Goal: Task Accomplishment & Management: Use online tool/utility

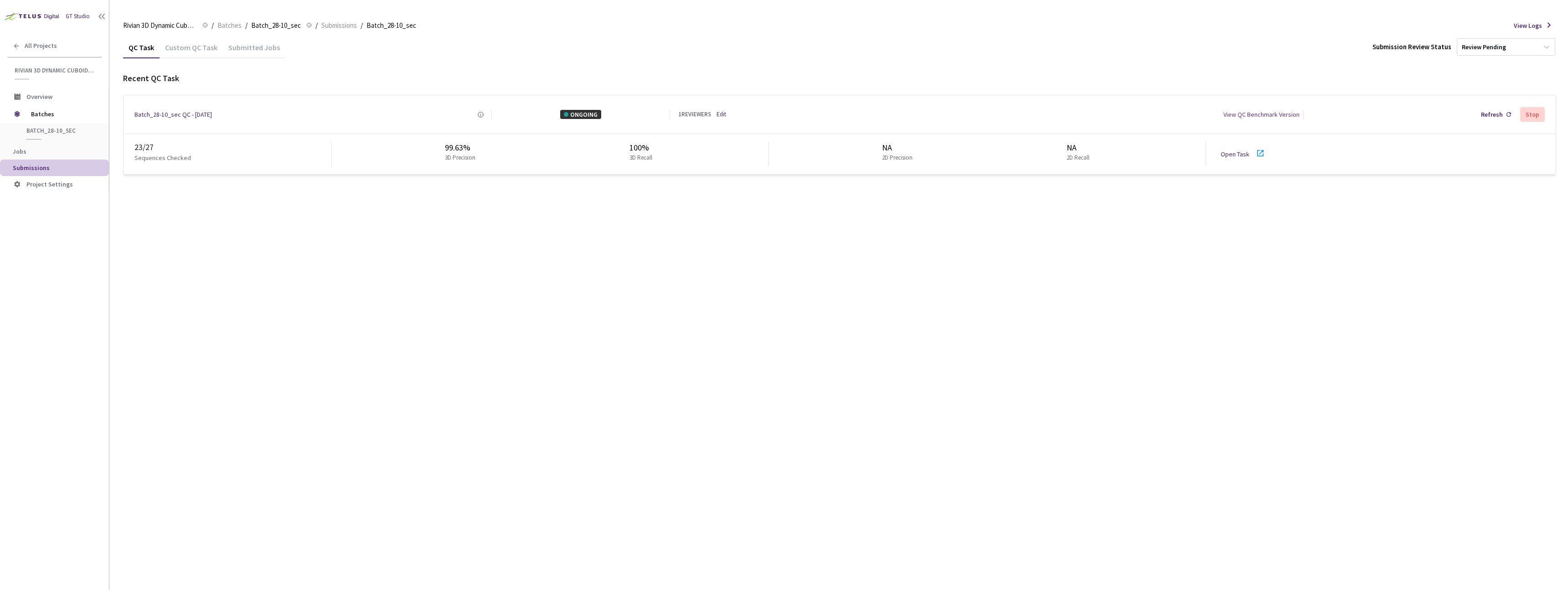
click at [1242, 153] on link "Open Task" at bounding box center [1234, 153] width 29 height 8
click at [266, 348] on div "QC Task Custom QC Task Submitted Jobs Submission Review Status Review Pending R…" at bounding box center [839, 313] width 1433 height 553
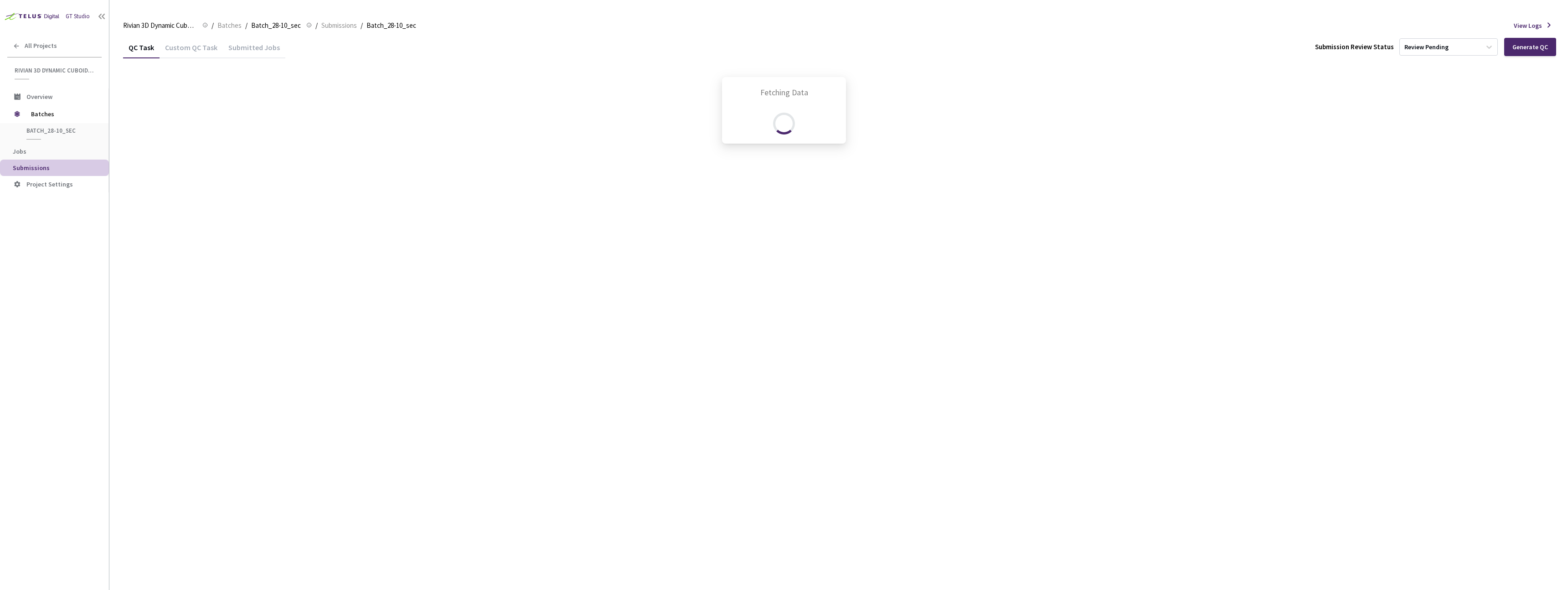
click at [400, 297] on div "Fetching Data" at bounding box center [784, 295] width 1568 height 590
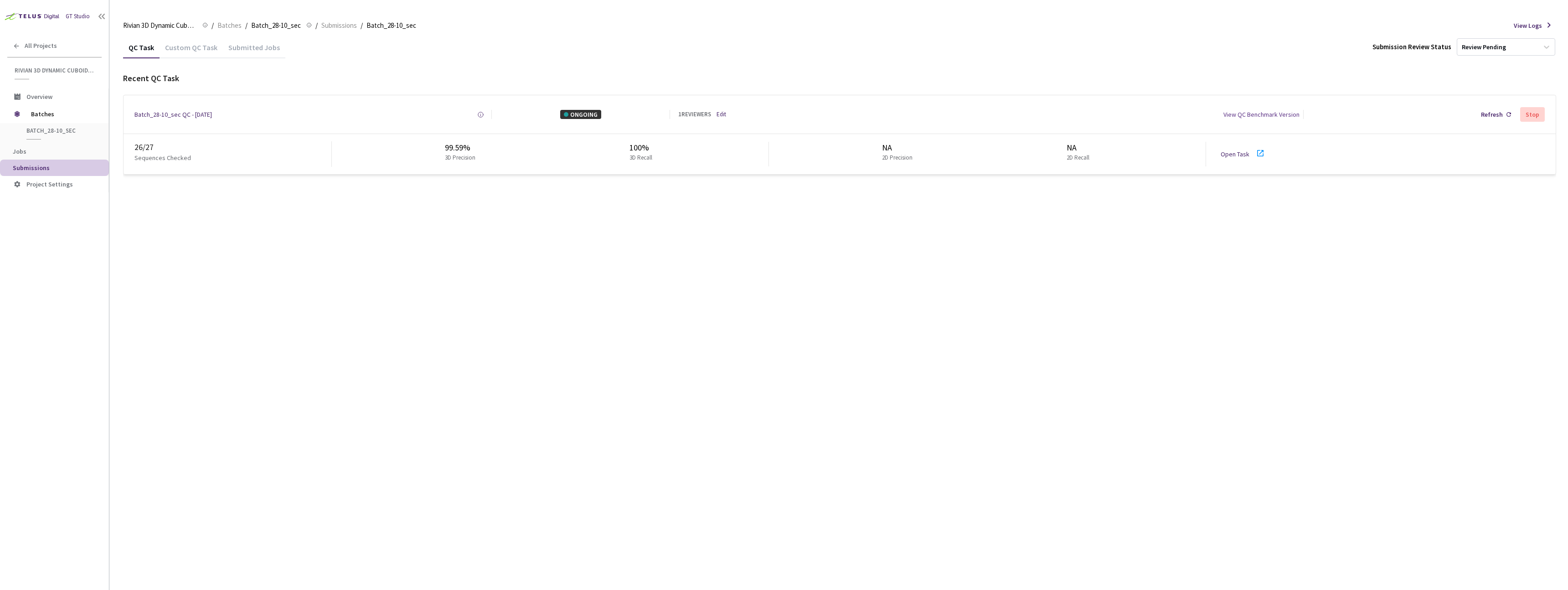
drag, startPoint x: 260, startPoint y: 245, endPoint x: 282, endPoint y: 231, distance: 26.1
click at [260, 244] on div "QC Task Custom QC Task Submitted Jobs Submission Review Status Review Pending R…" at bounding box center [839, 313] width 1433 height 553
click at [298, 328] on div "QC Task Custom QC Task Submitted Jobs Submission Review Status Review Pending R…" at bounding box center [839, 313] width 1433 height 553
click at [428, 218] on div "QC Task Custom QC Task Submitted Jobs Submission Review Status Review Pending R…" at bounding box center [839, 313] width 1433 height 553
click at [1231, 155] on link "Open Task" at bounding box center [1234, 153] width 29 height 8
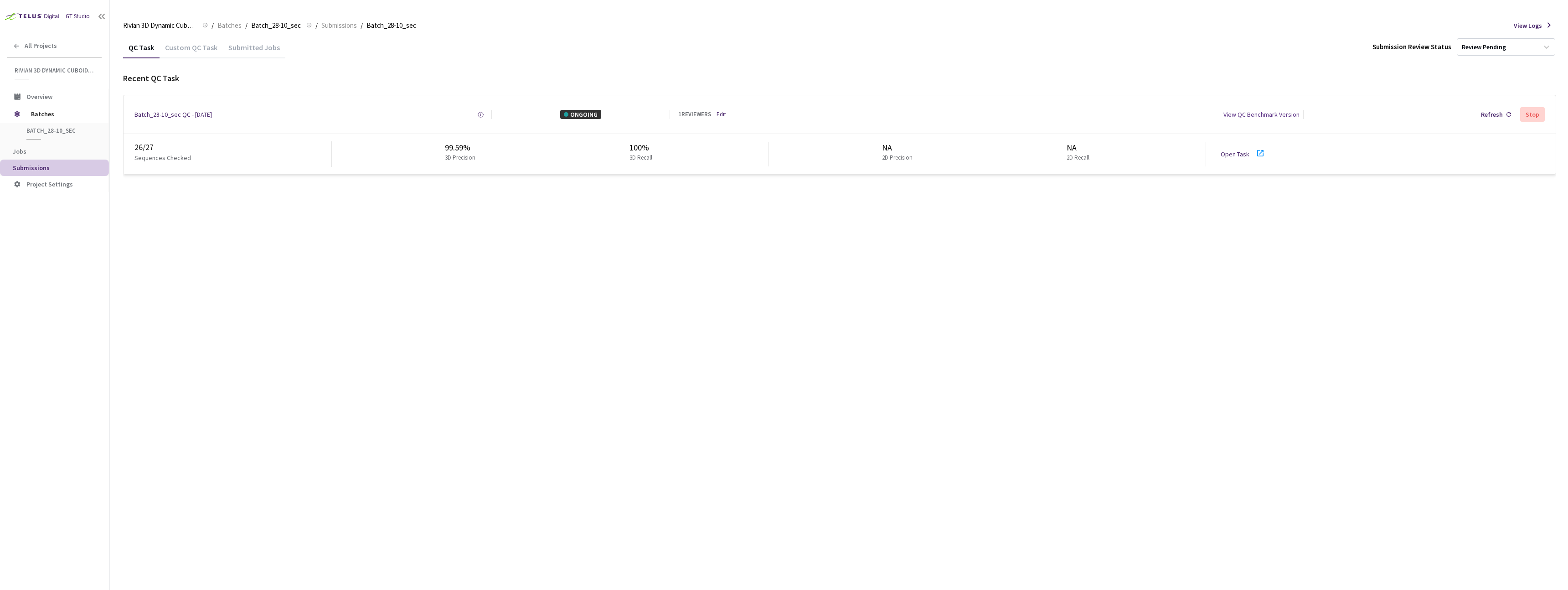
click at [298, 254] on div "QC Task Custom QC Task Submitted Jobs Submission Review Status Review Pending R…" at bounding box center [839, 313] width 1433 height 553
click at [721, 114] on link "Edit" at bounding box center [721, 114] width 10 height 9
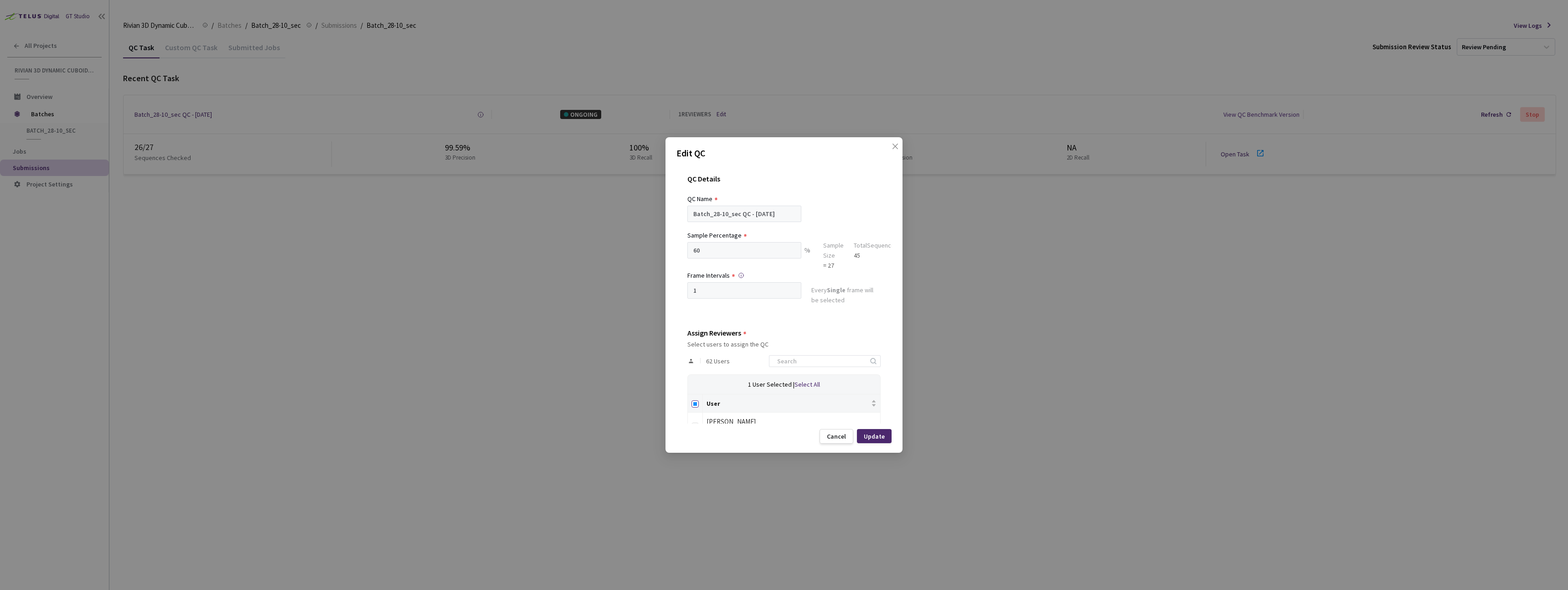
click at [696, 406] on input "Select all" at bounding box center [695, 404] width 7 height 7
checkbox input "true"
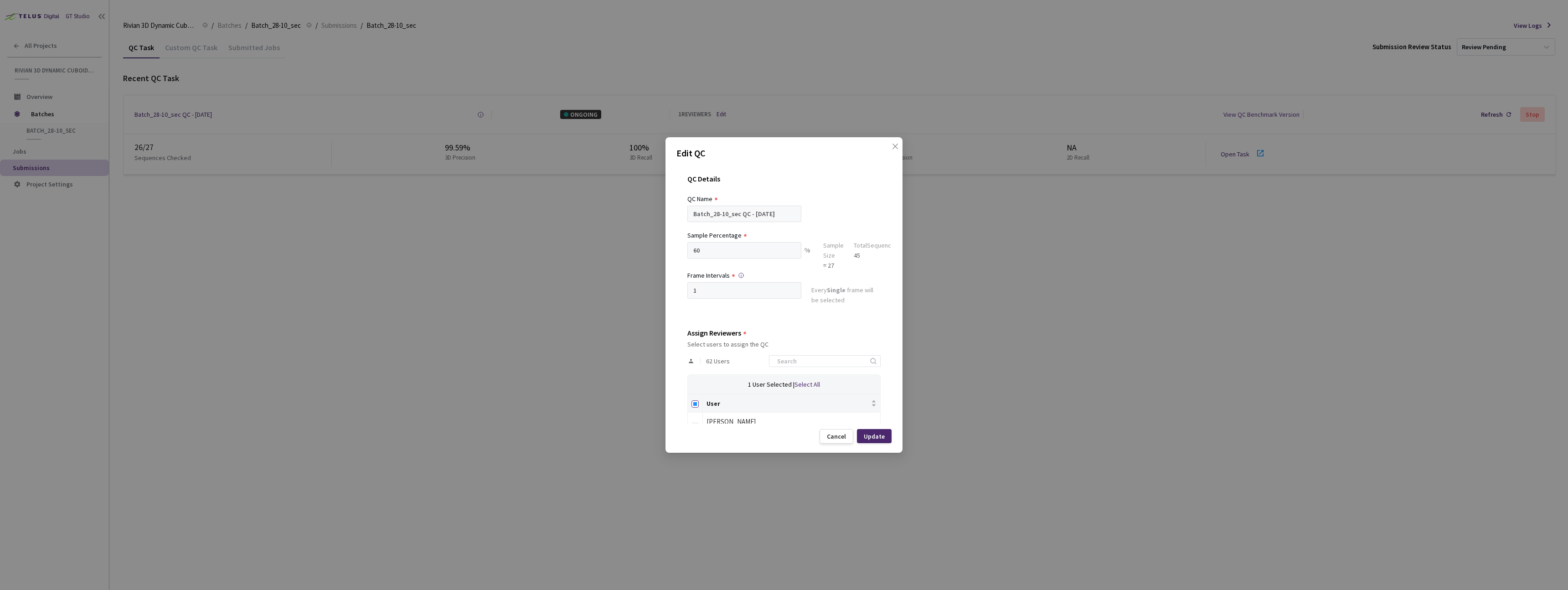
checkbox input "true"
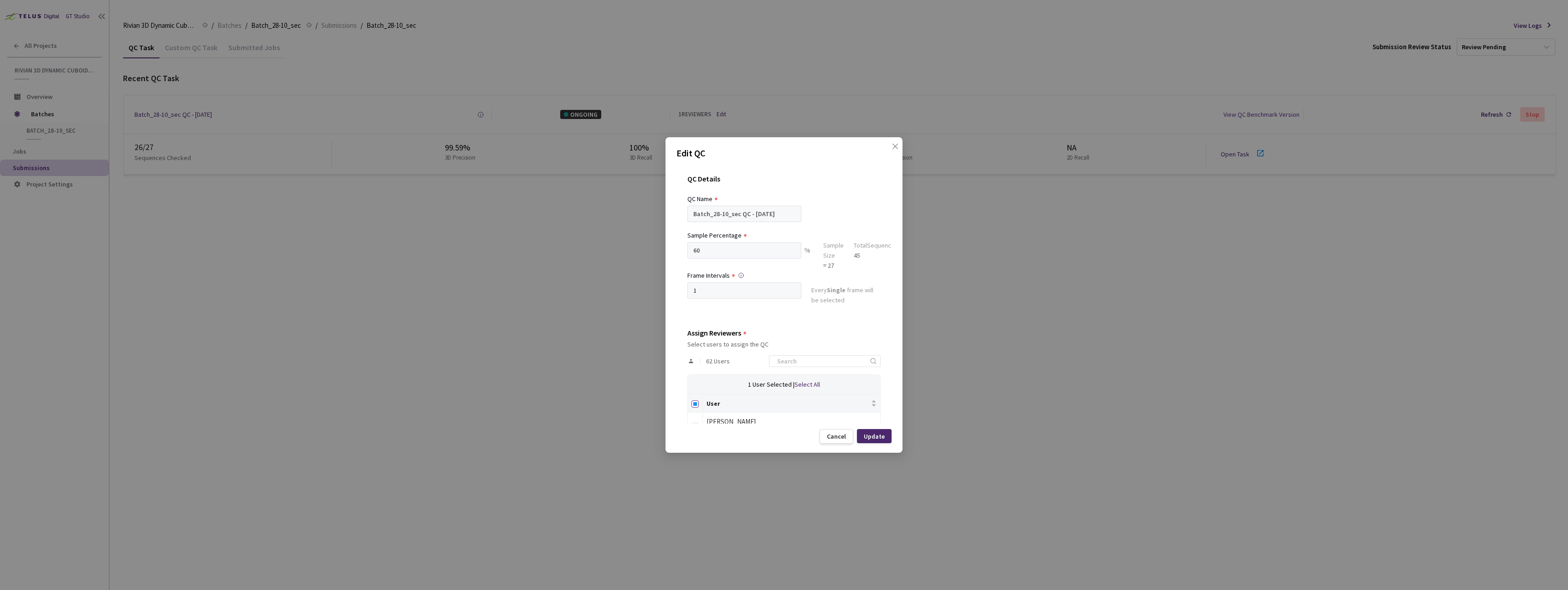
checkbox input "true"
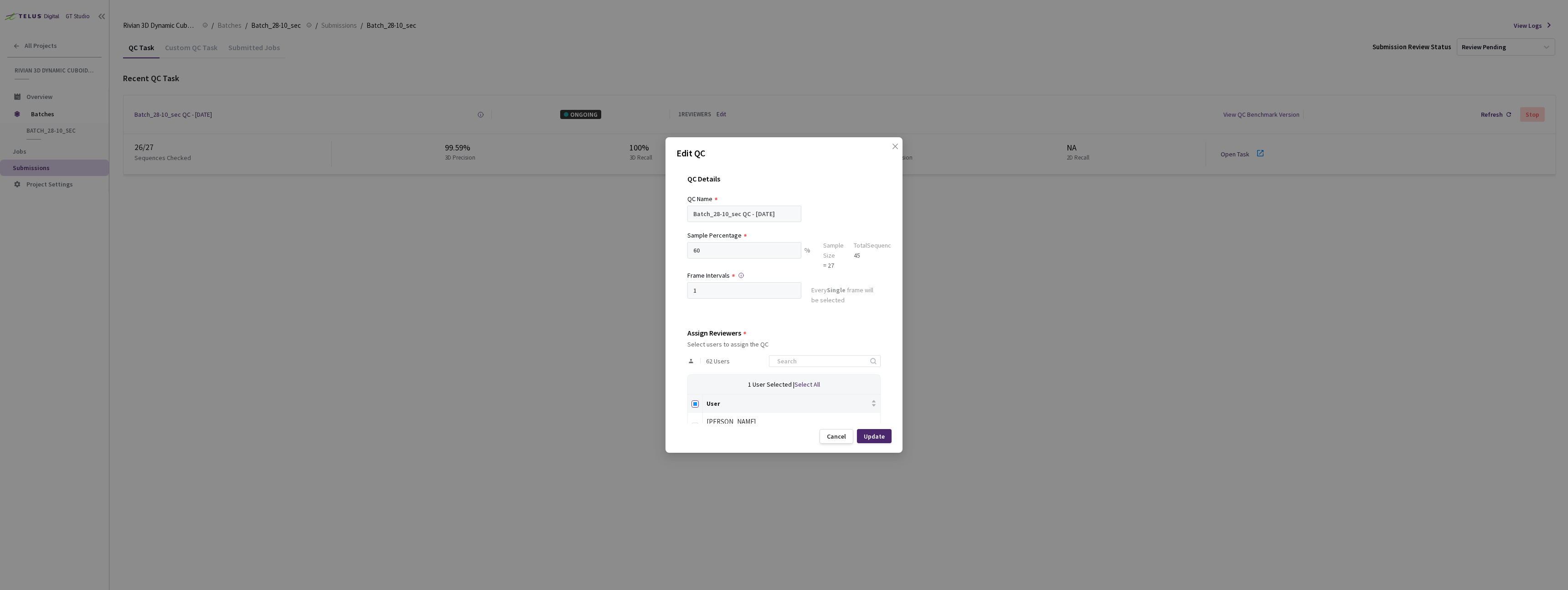
checkbox input "true"
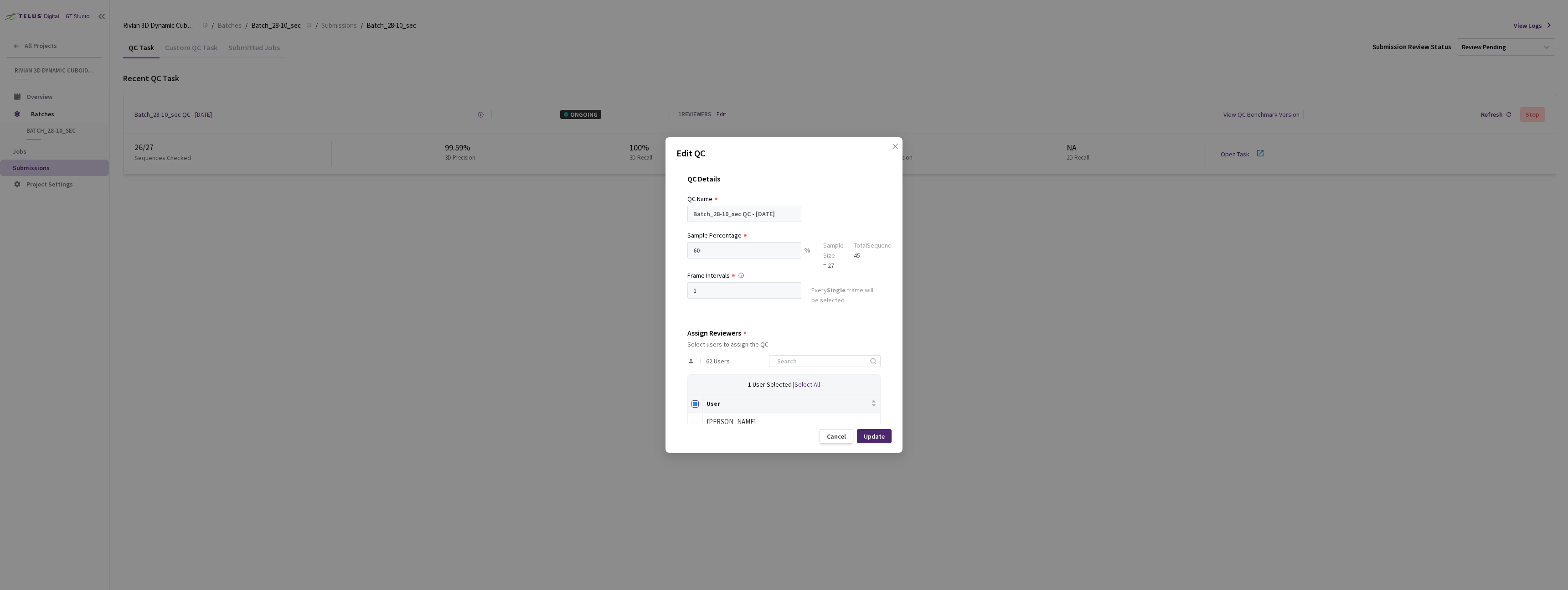
checkbox input "true"
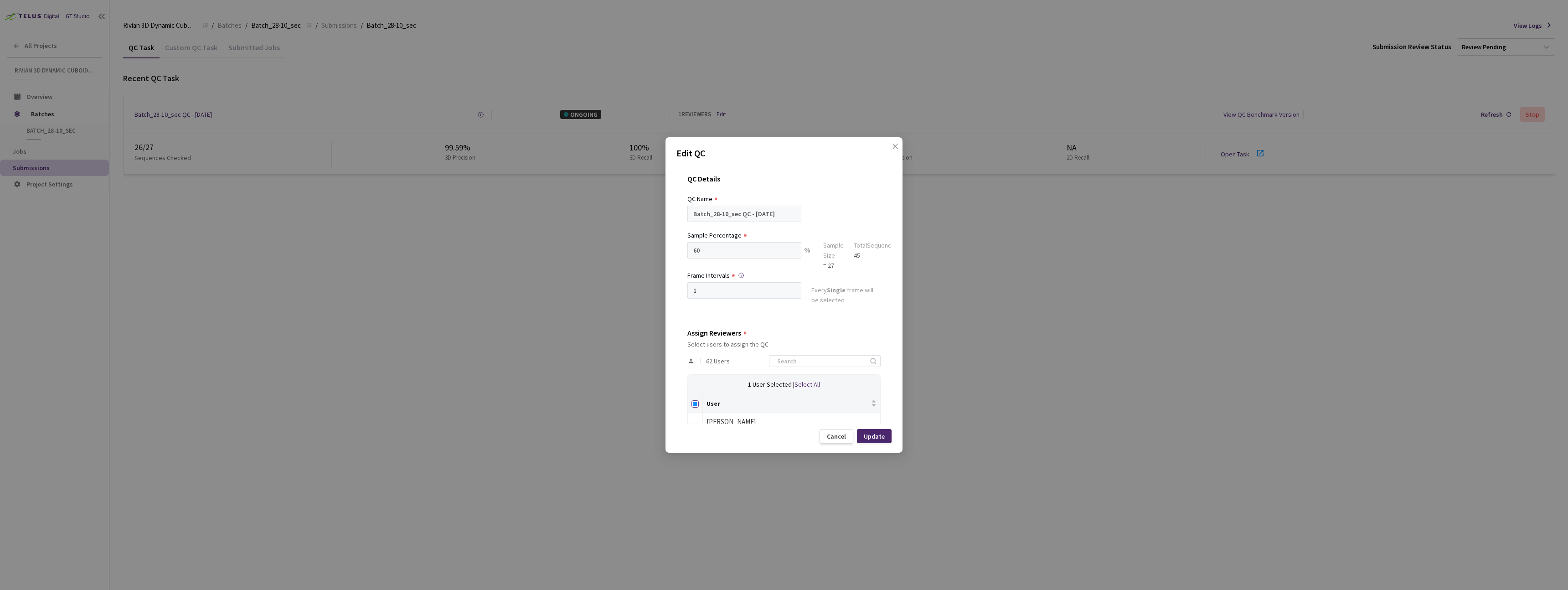
checkbox input "true"
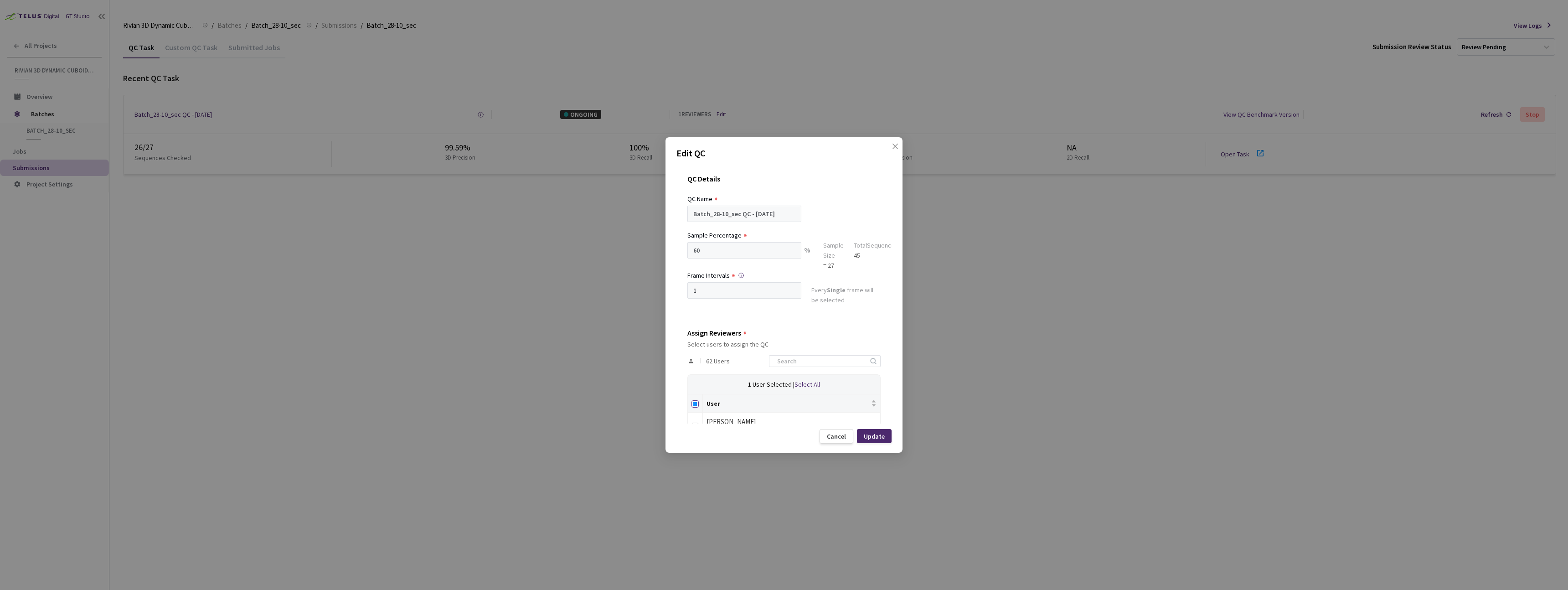
checkbox input "true"
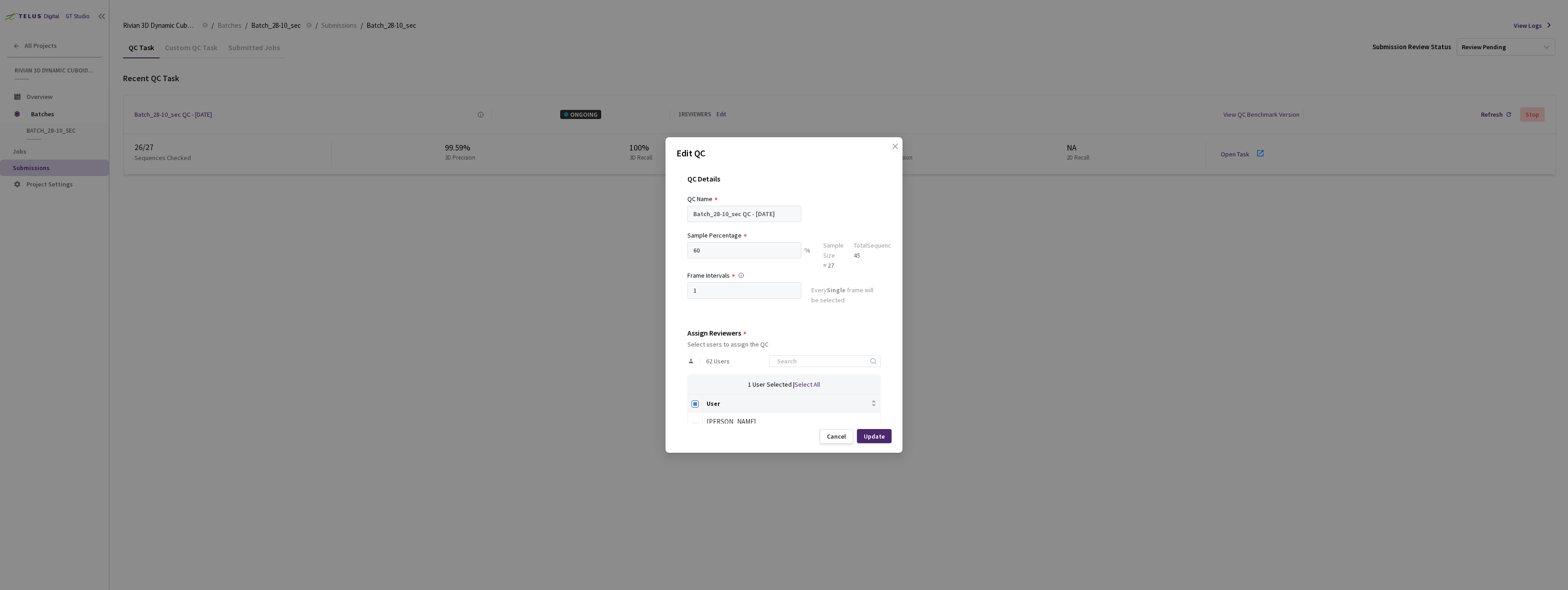
checkbox input "true"
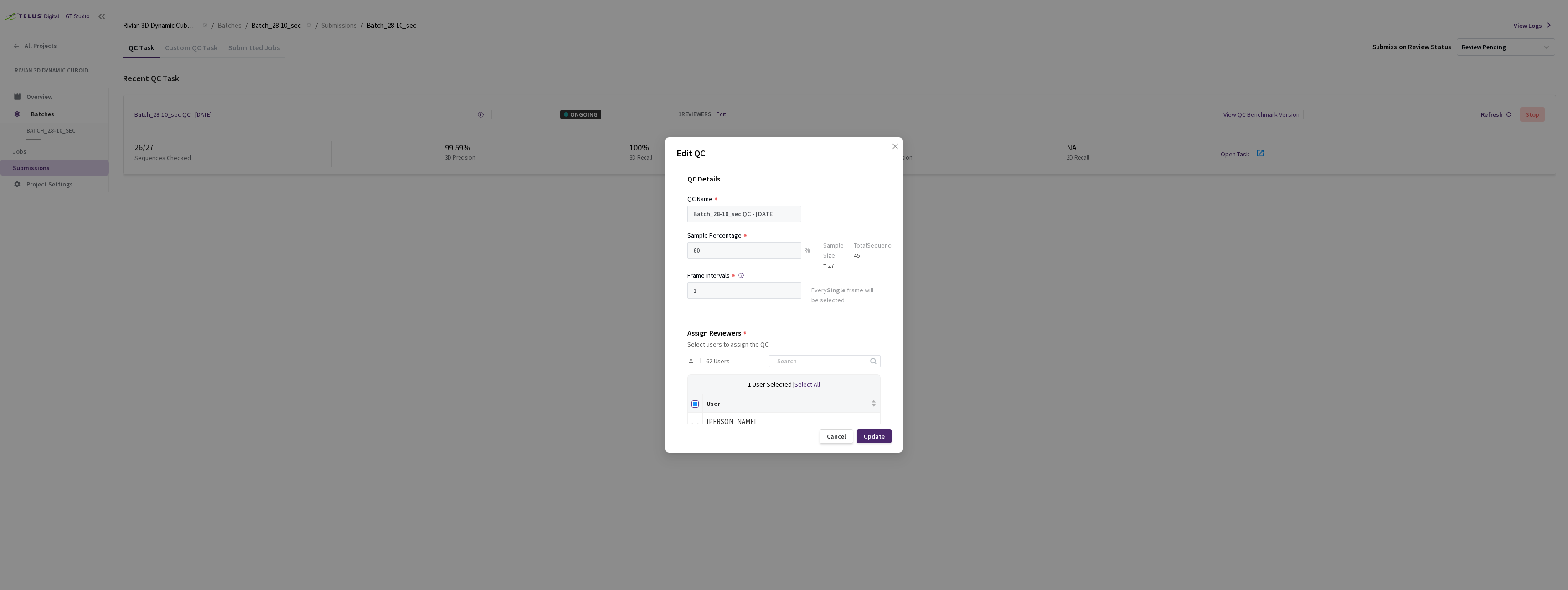
checkbox input "true"
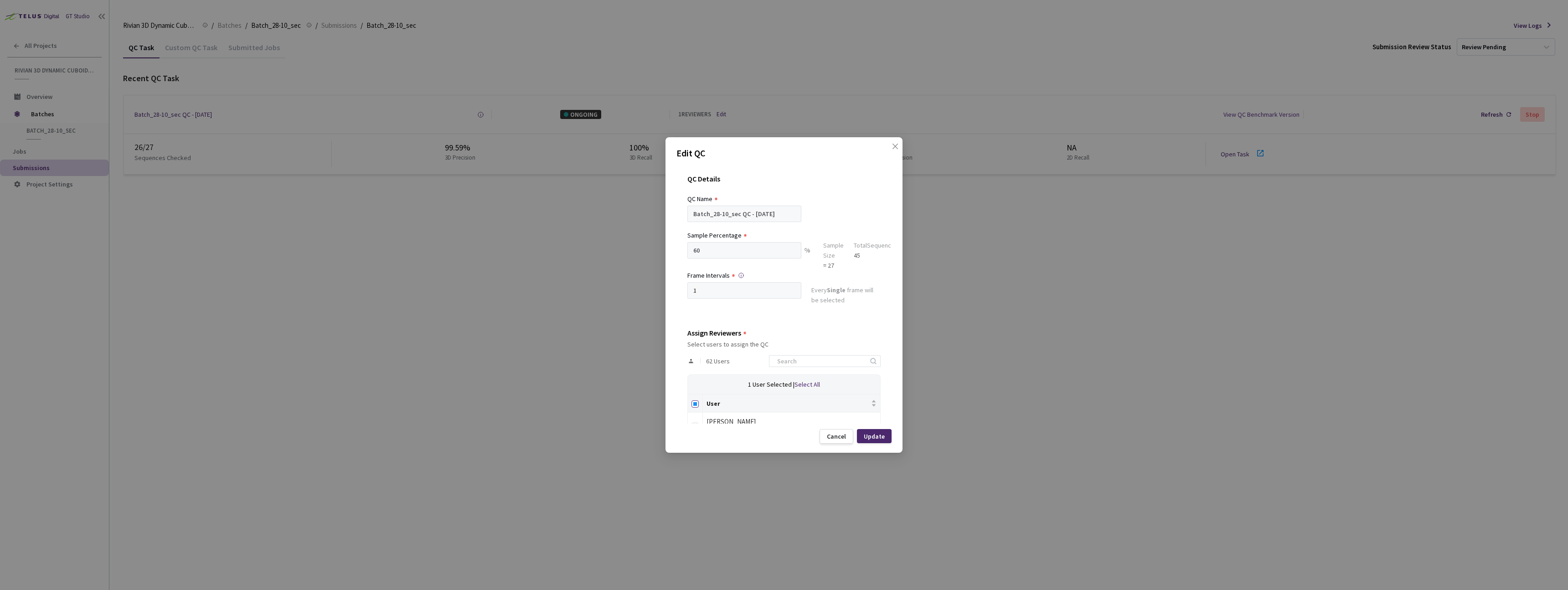
checkbox input "true"
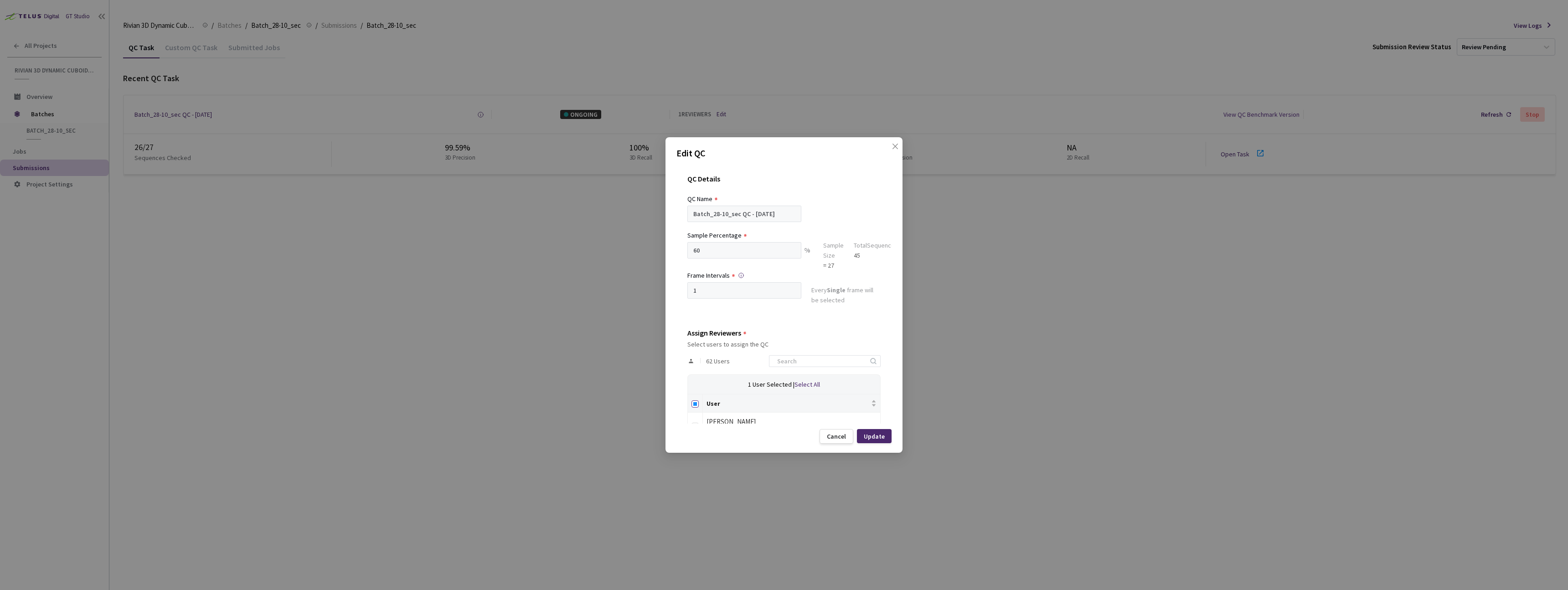
checkbox input "true"
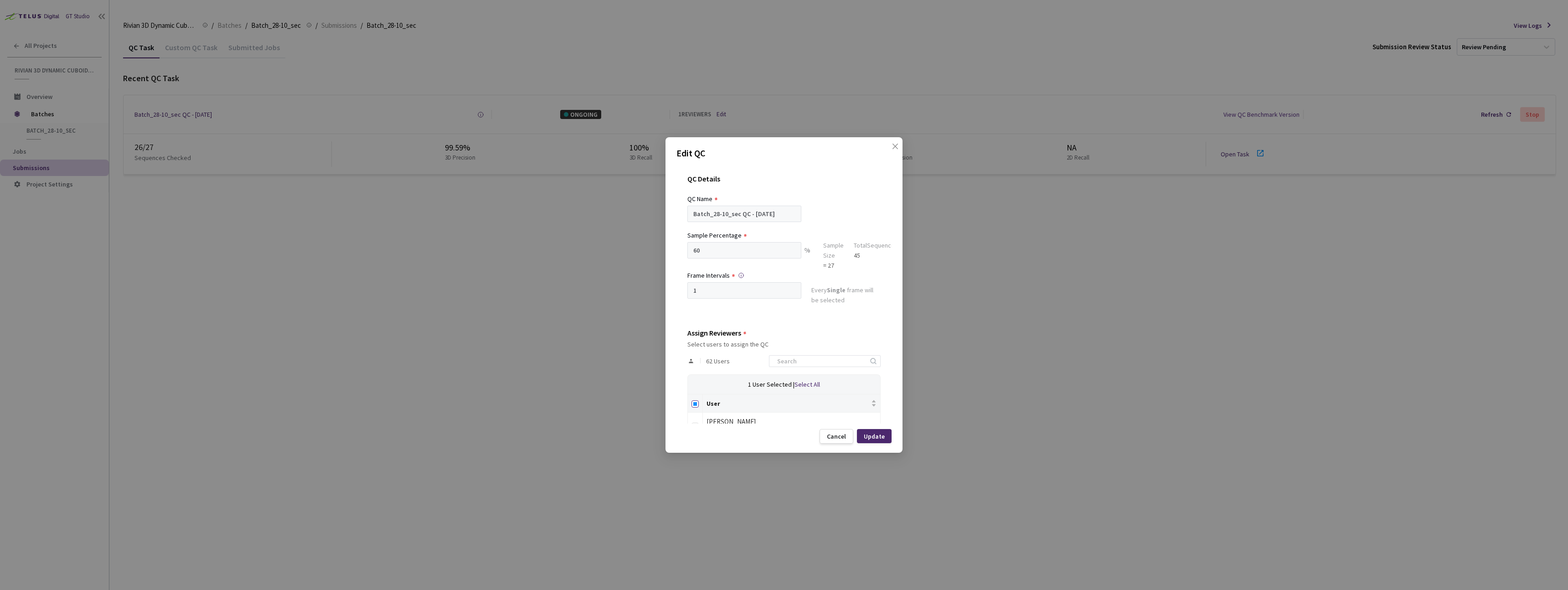
checkbox input "true"
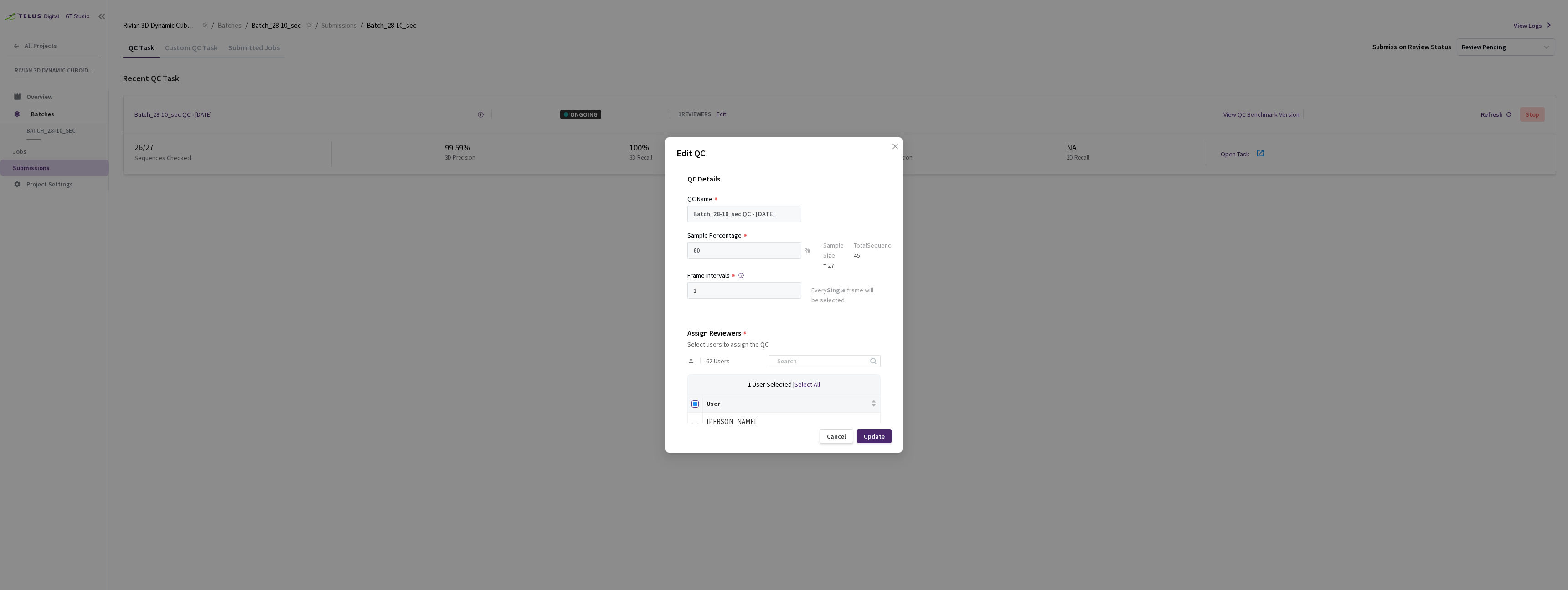
checkbox input "true"
click at [696, 406] on input "Select all" at bounding box center [695, 404] width 7 height 7
checkbox input "false"
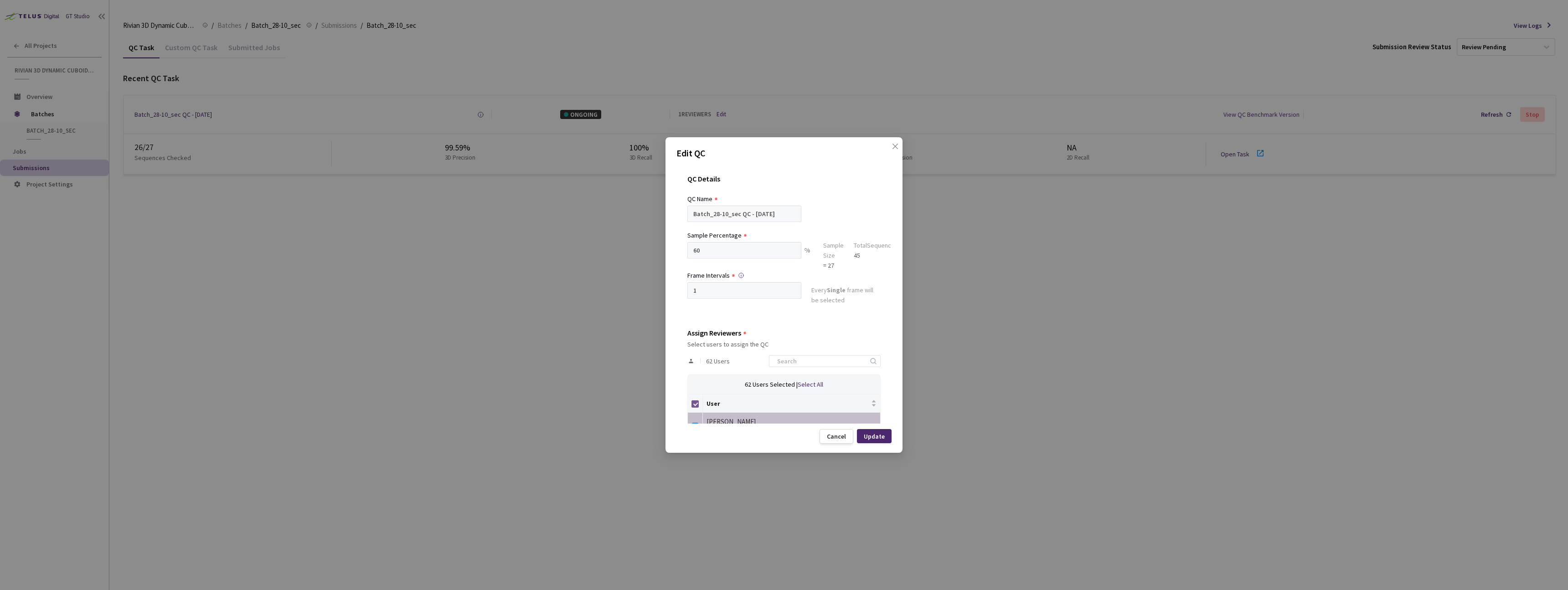
checkbox input "false"
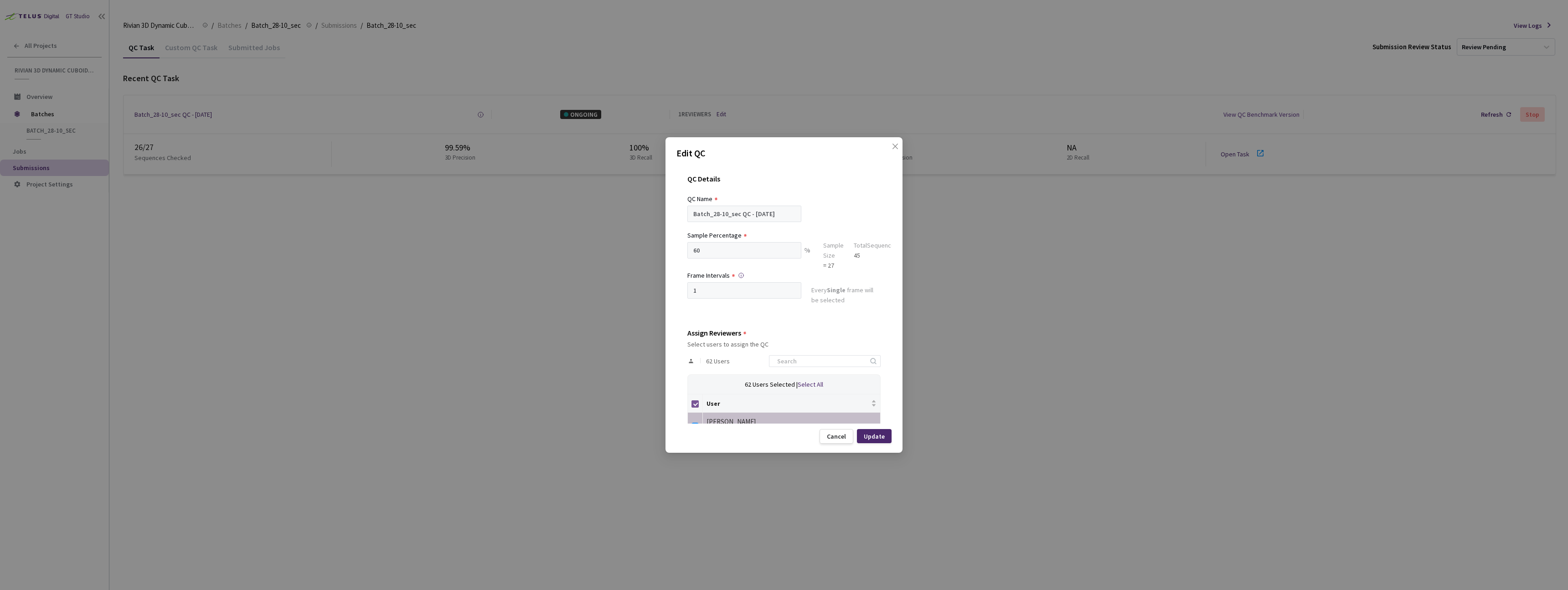
checkbox input "false"
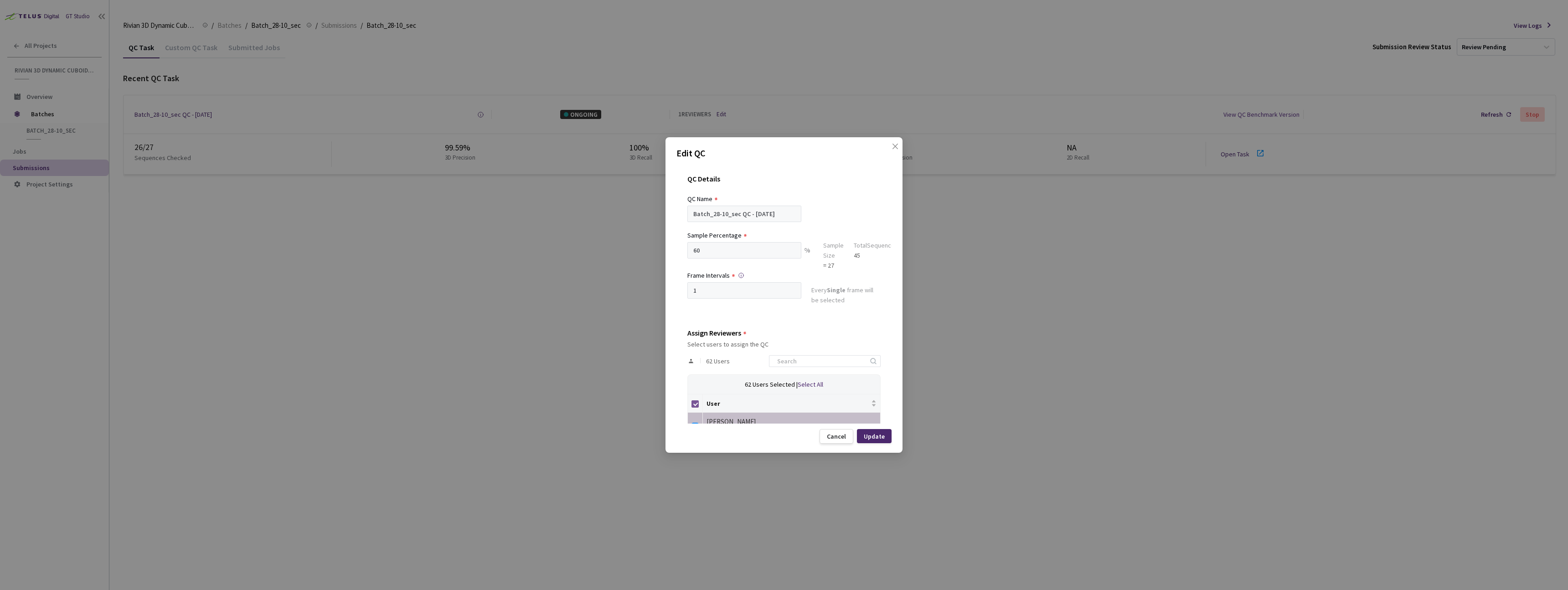
checkbox input "false"
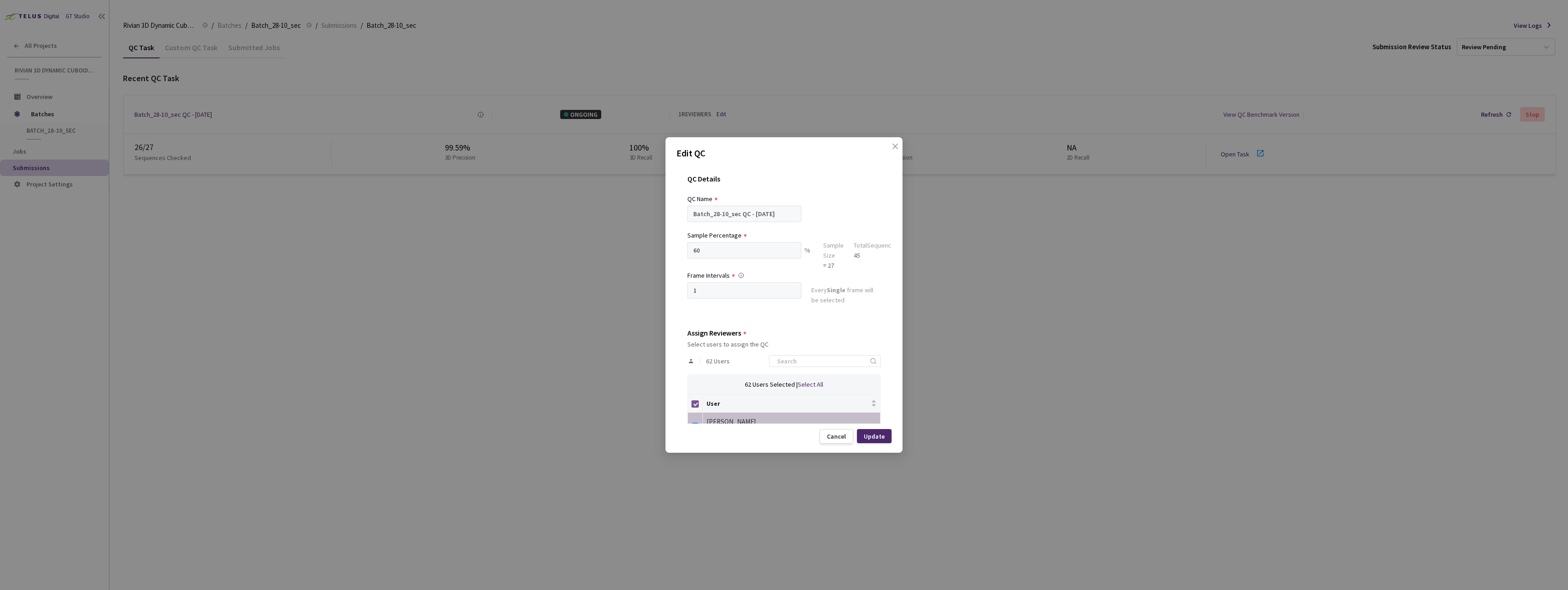
checkbox input "false"
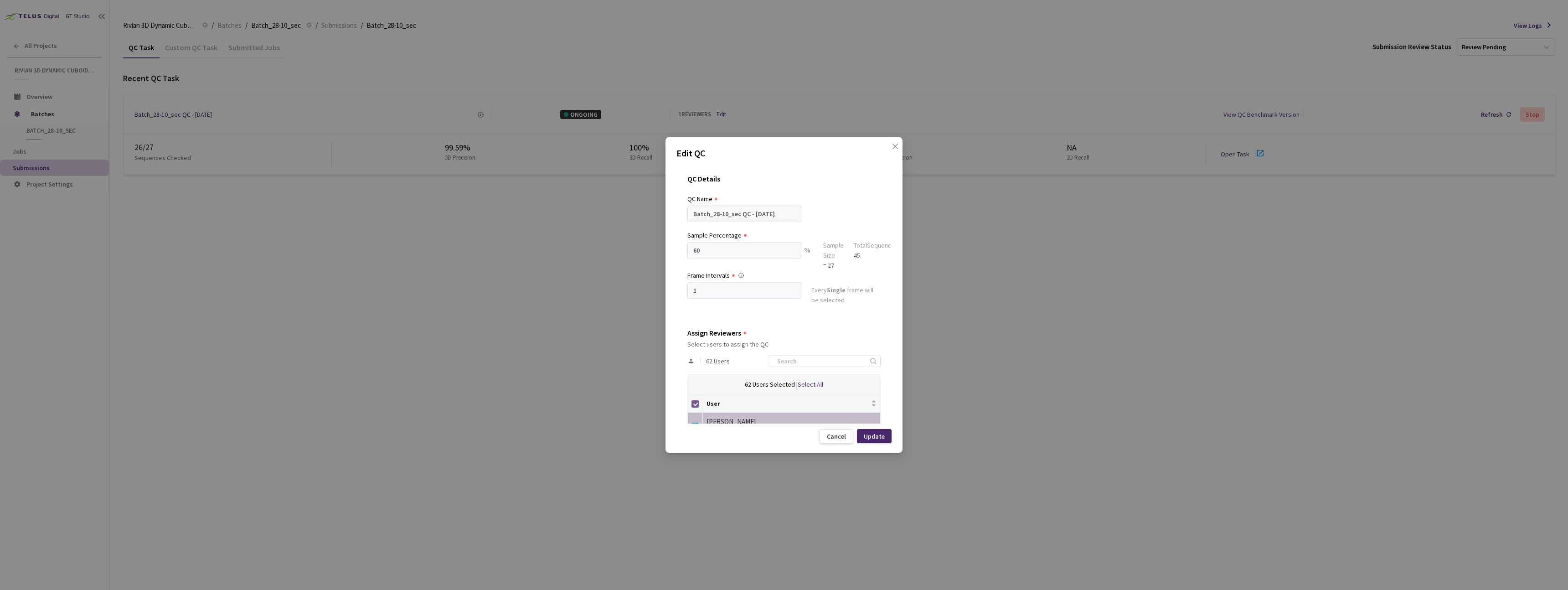
checkbox input "false"
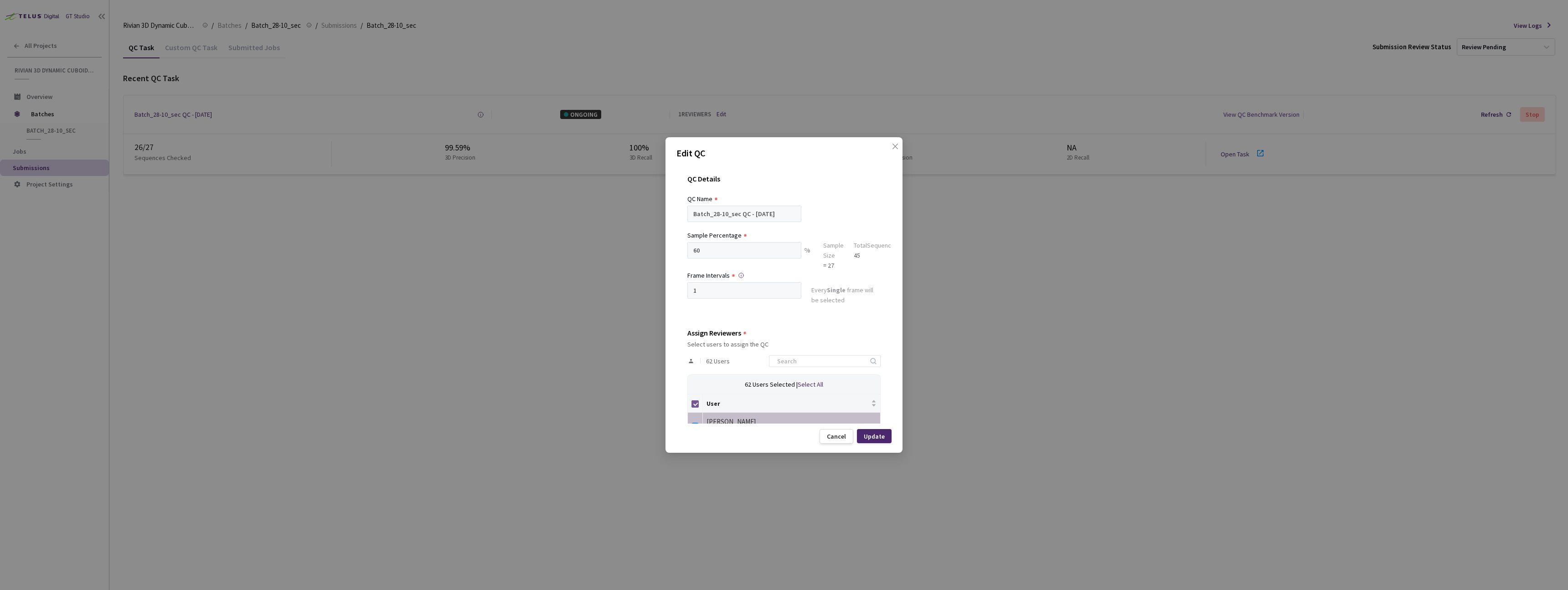
checkbox input "false"
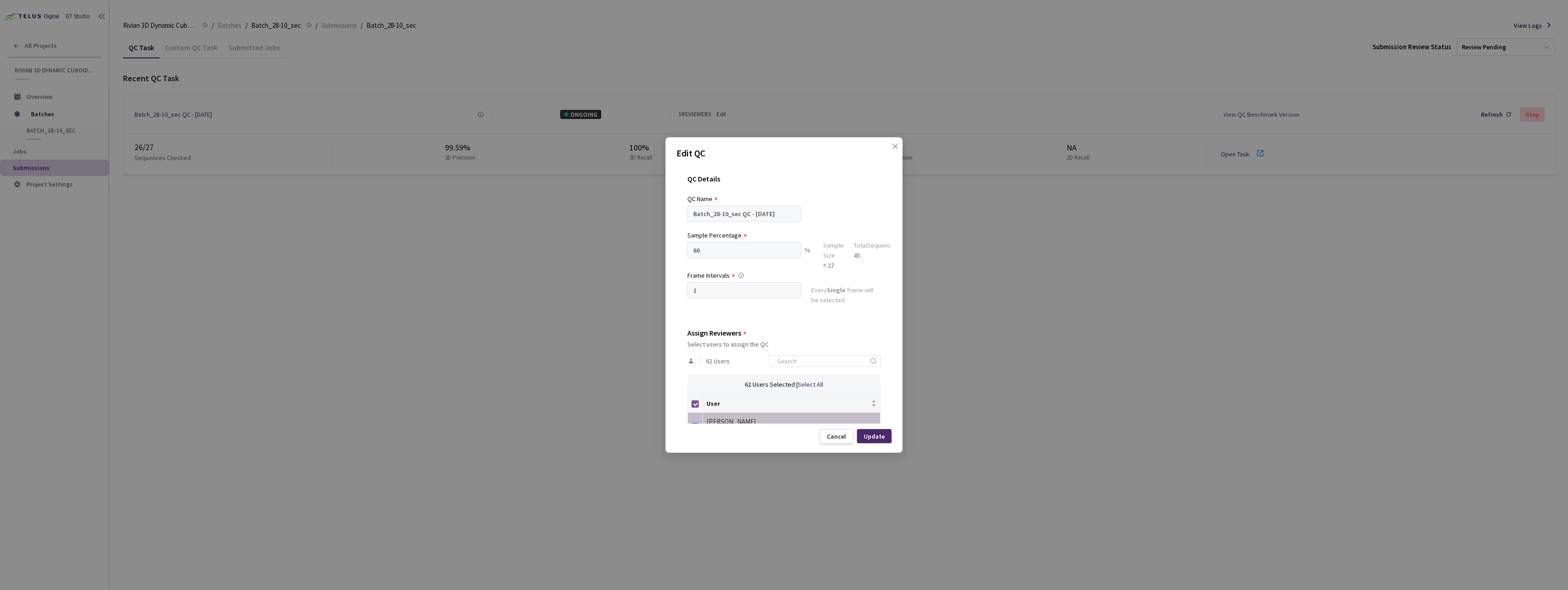
checkbox input "false"
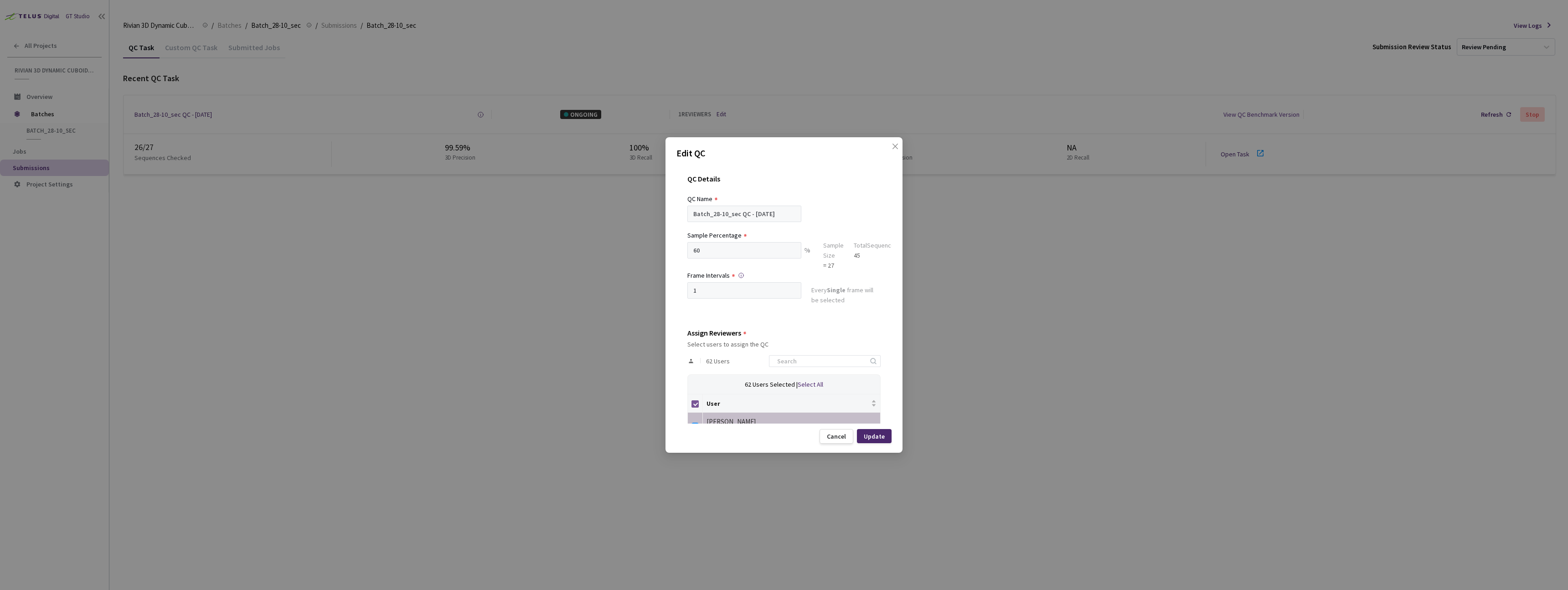
checkbox input "false"
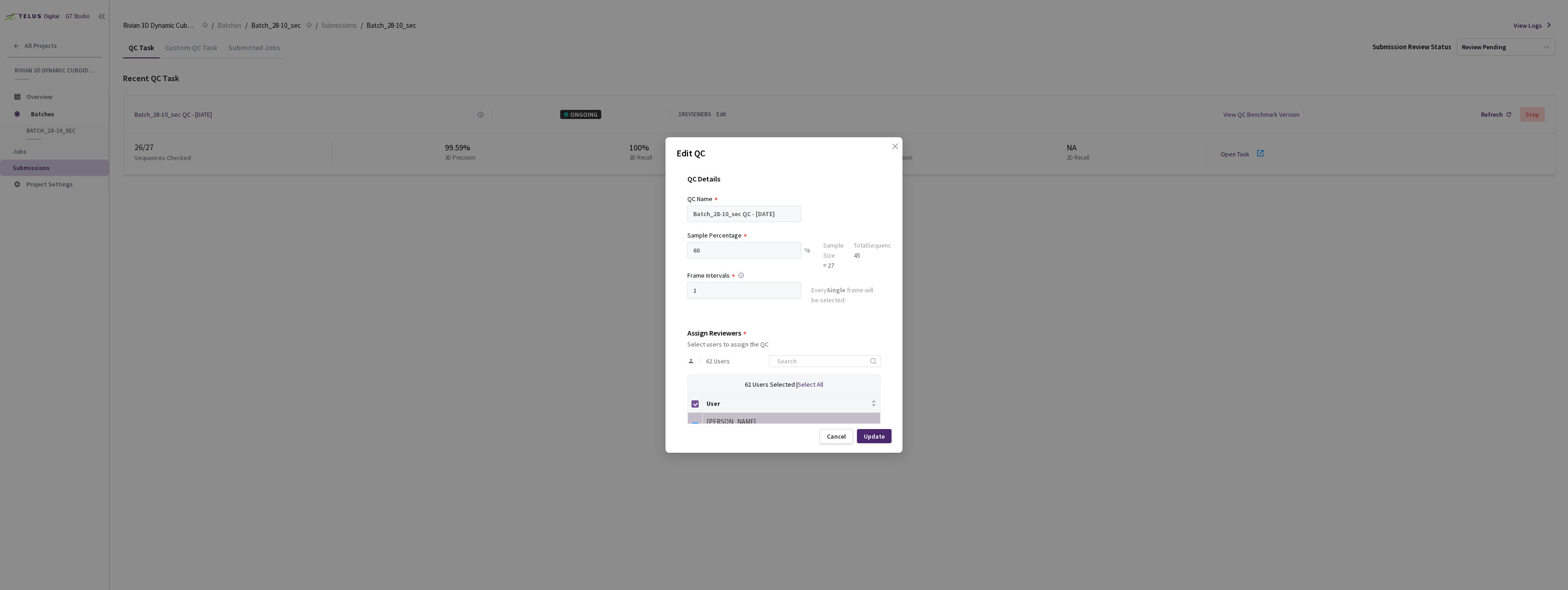
checkbox input "false"
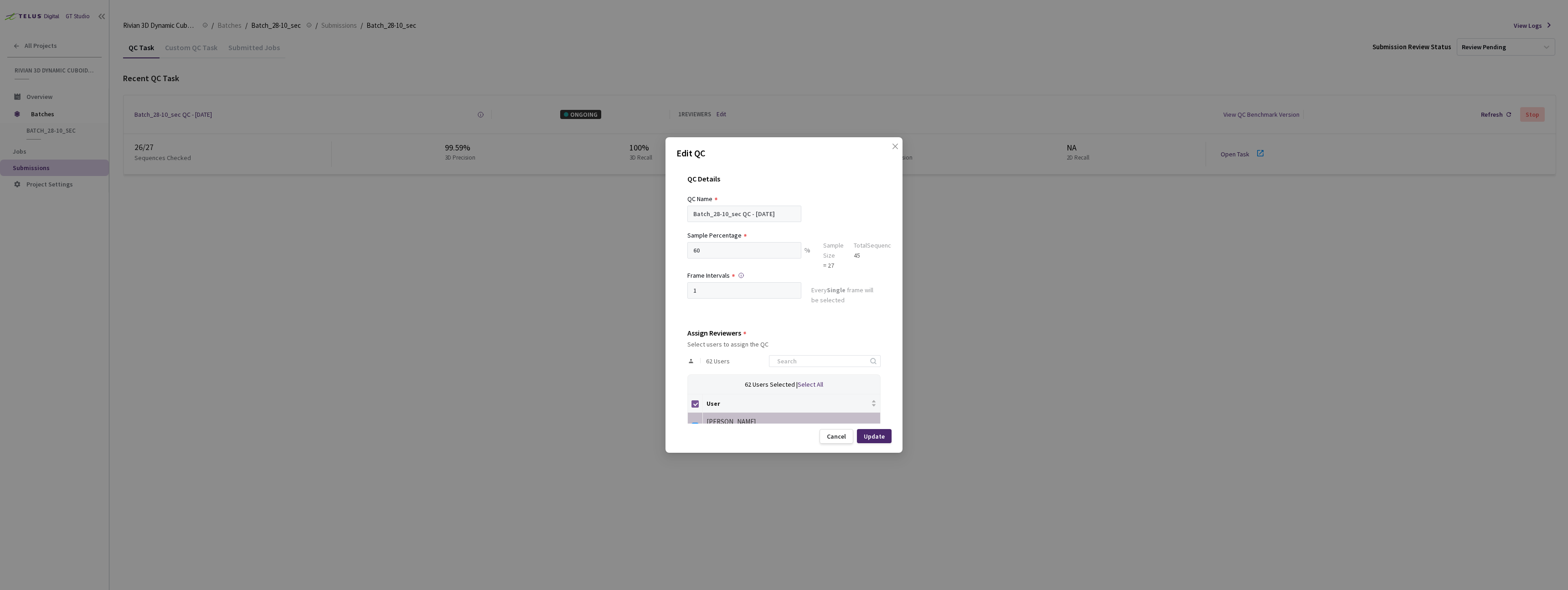
checkbox input "false"
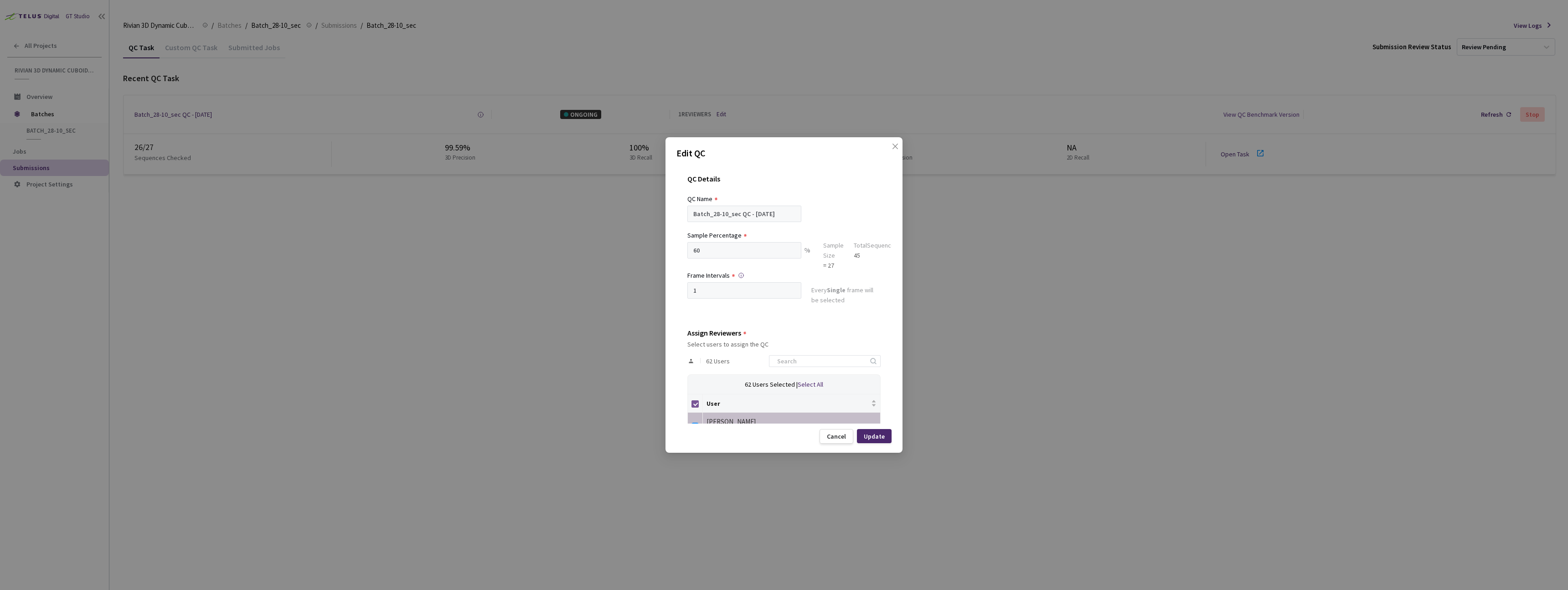
checkbox input "false"
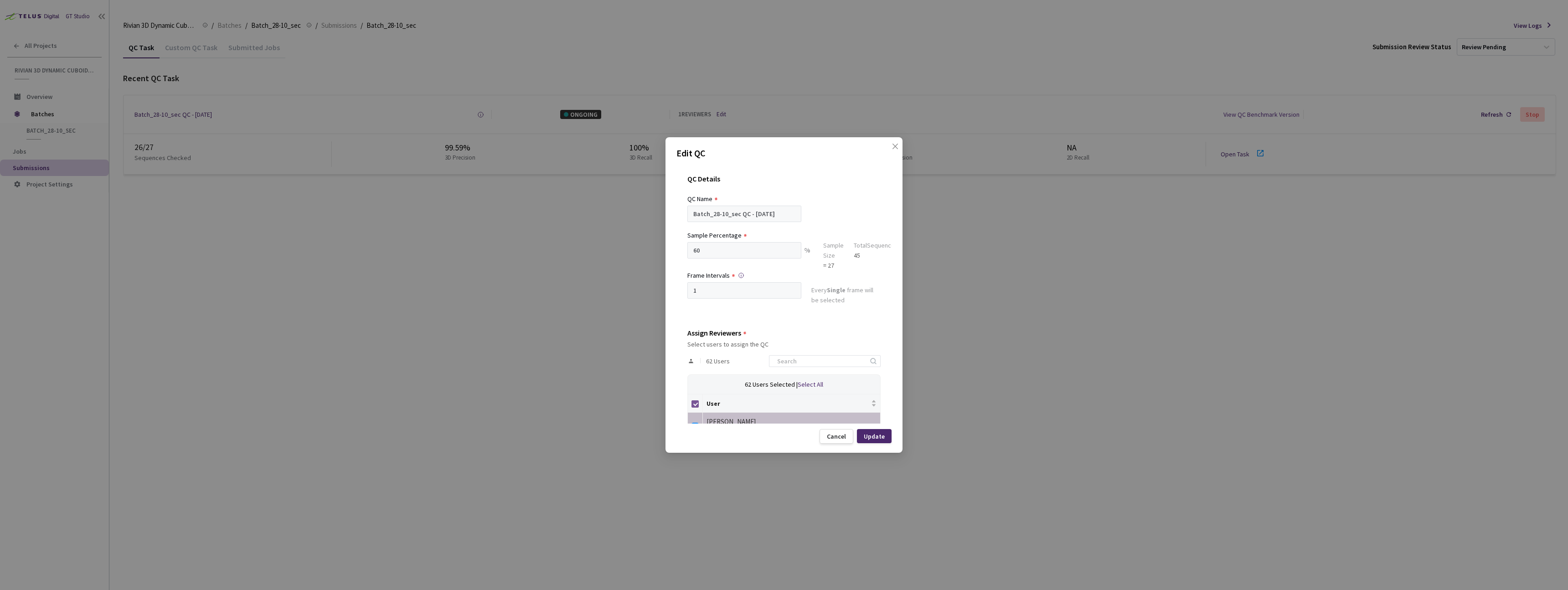
checkbox input "false"
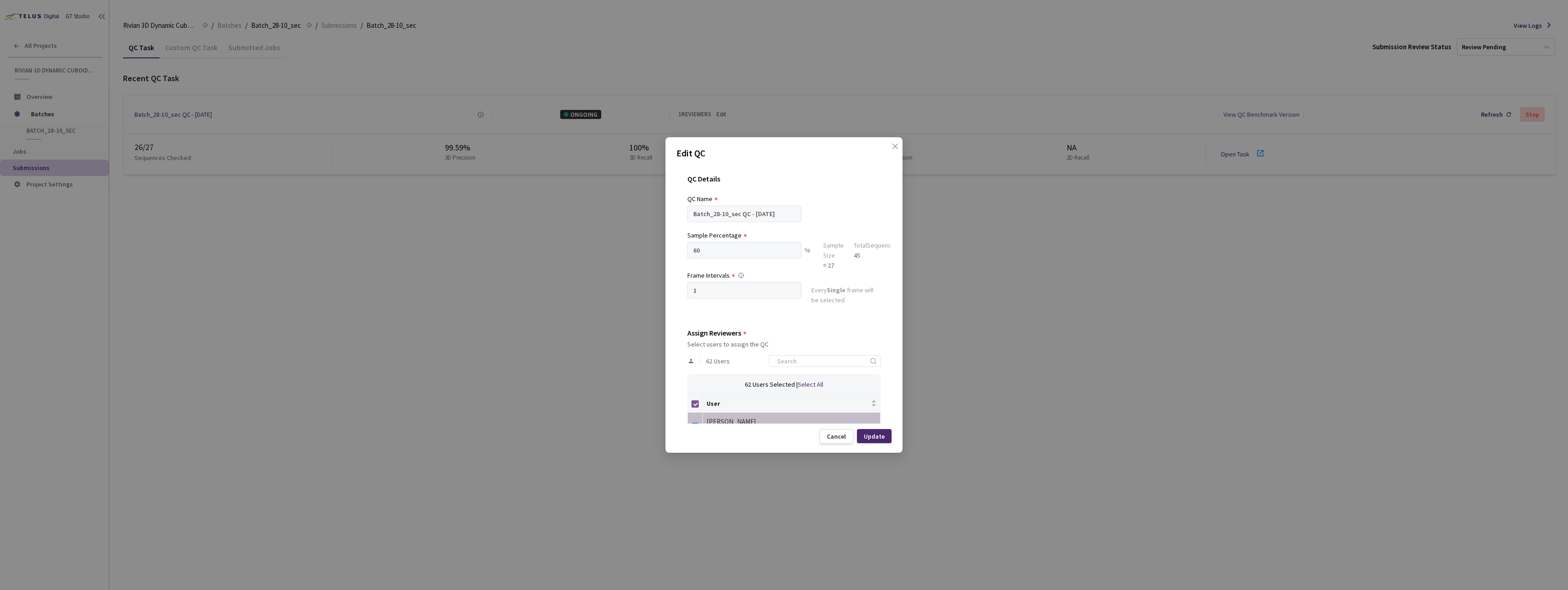
checkbox input "false"
click at [800, 366] on input at bounding box center [821, 361] width 97 height 11
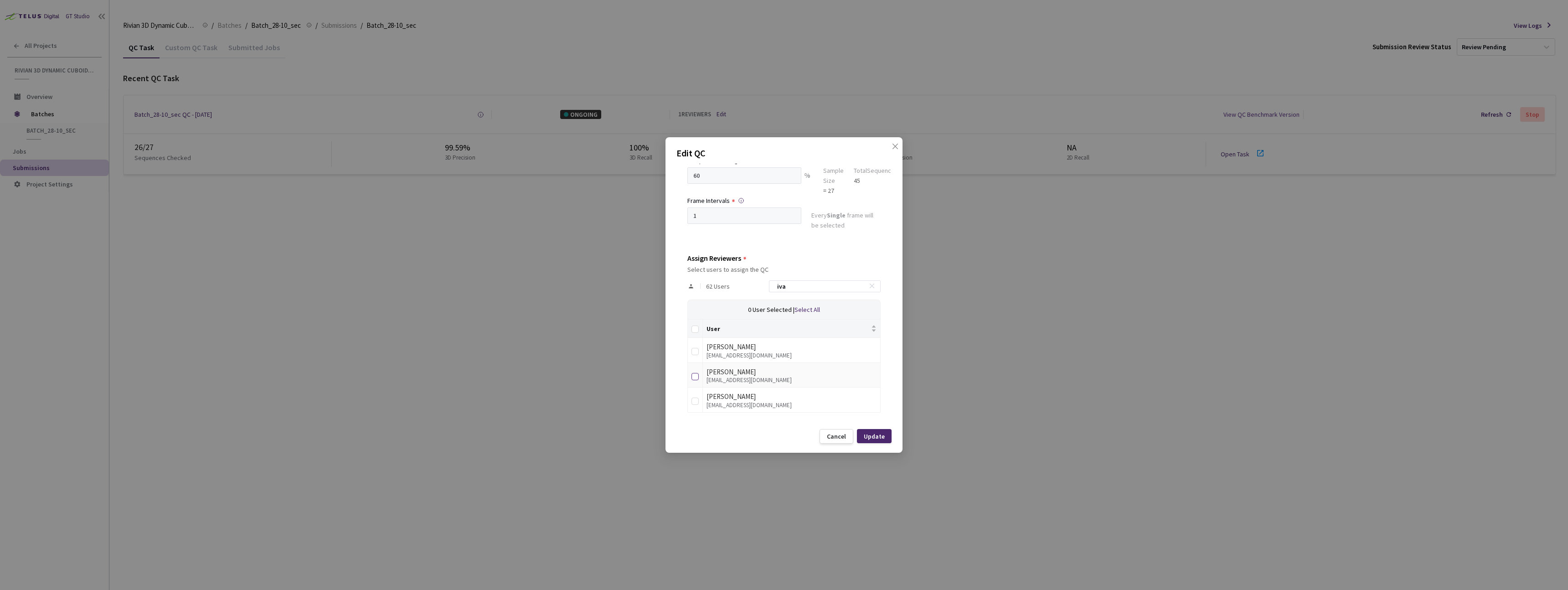
type input "iva"
click at [698, 376] on input "checkbox" at bounding box center [695, 377] width 7 height 7
checkbox input "true"
click at [878, 435] on div "Update" at bounding box center [874, 437] width 21 height 7
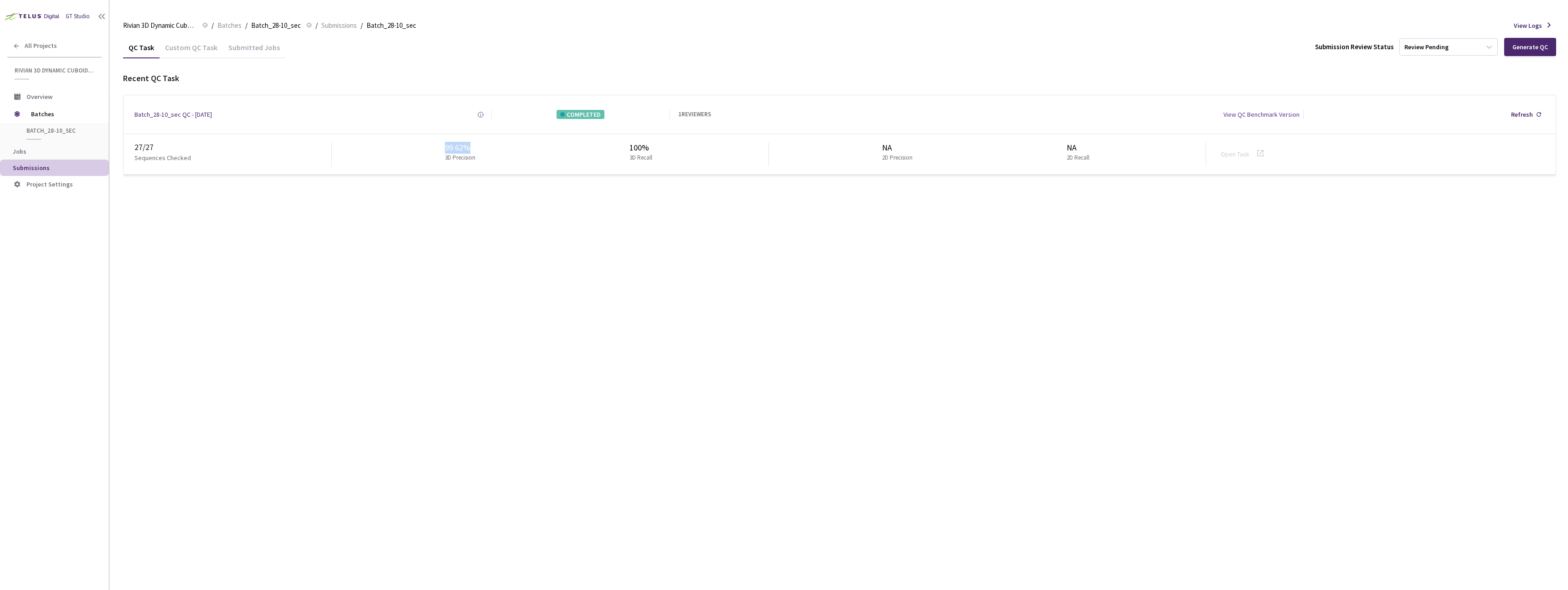
drag, startPoint x: 440, startPoint y: 144, endPoint x: 502, endPoint y: 146, distance: 62.0
click at [502, 146] on div "99.62% 3D Precision 100% 3D Recall" at bounding box center [550, 154] width 437 height 24
copy div "99.62%"
click at [226, 25] on span "Batches" at bounding box center [229, 26] width 24 height 11
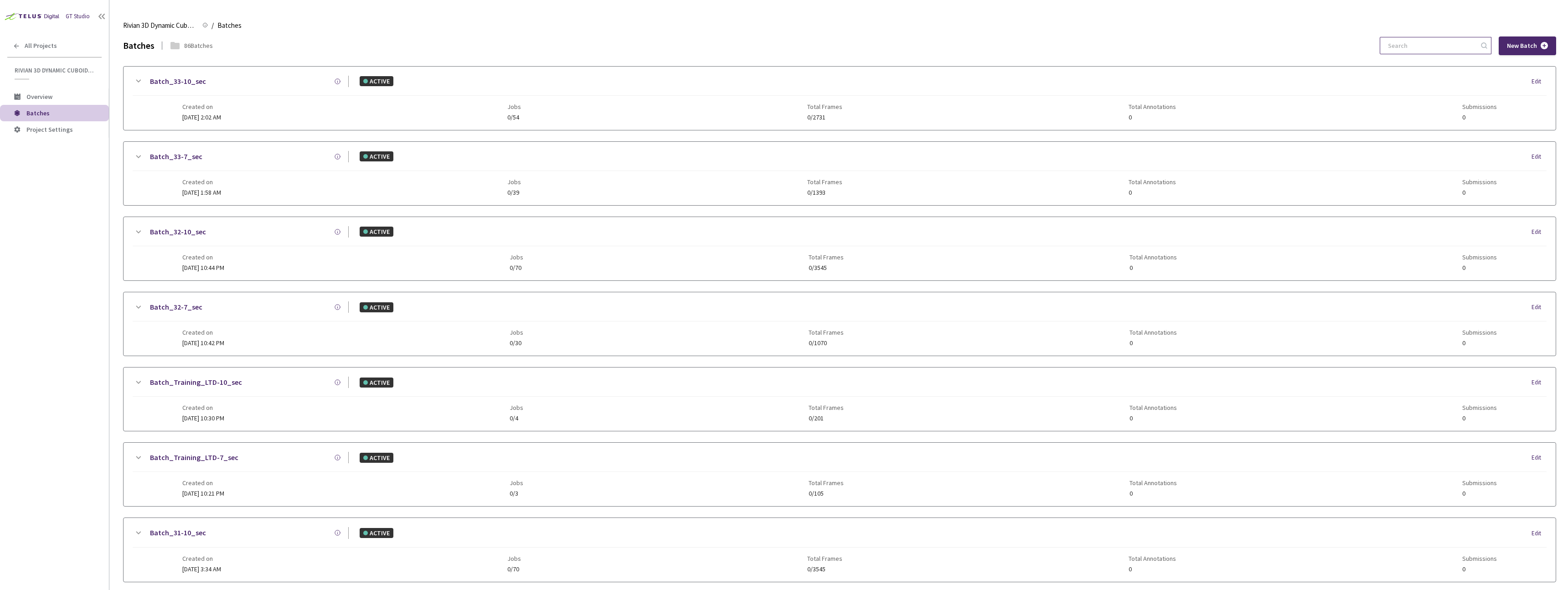
click at [1420, 46] on input at bounding box center [1431, 45] width 97 height 16
paste input "29-7"
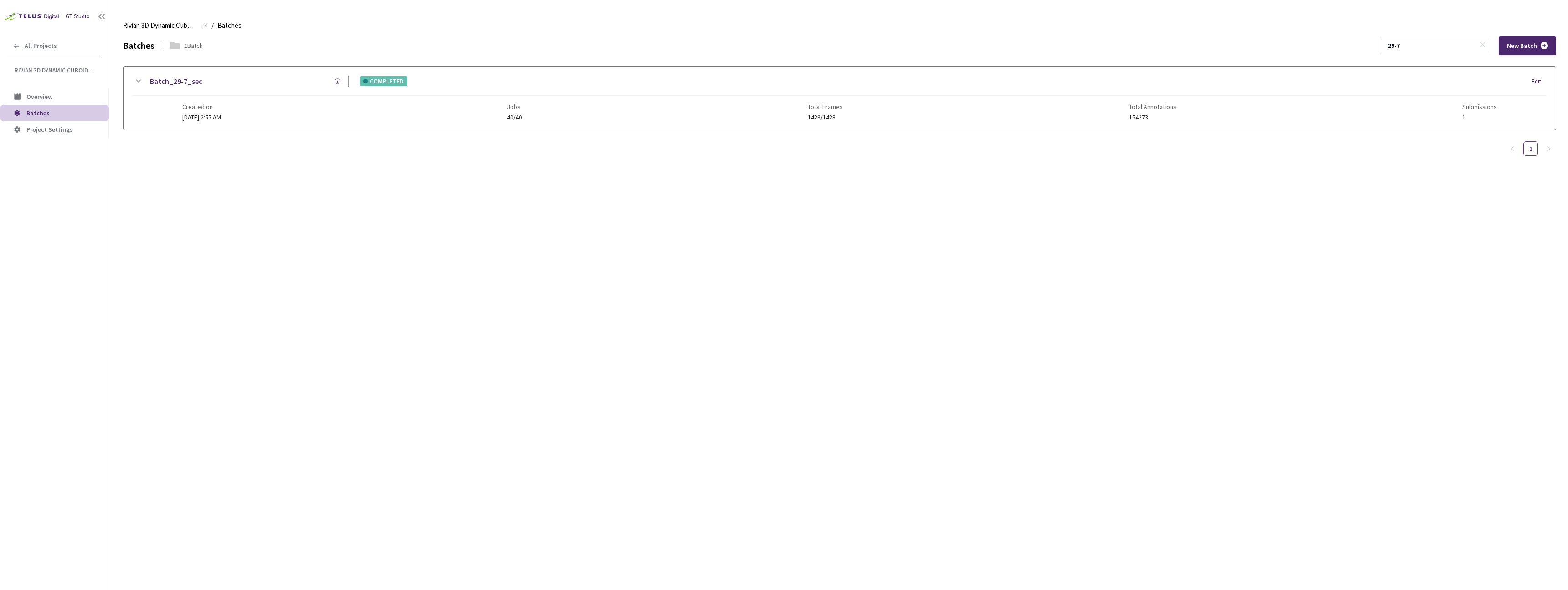
type input "29-7"
drag, startPoint x: 248, startPoint y: 110, endPoint x: 244, endPoint y: 12, distance: 98.1
click at [248, 110] on div "Created on 15 Jul, 2025 at 2:55 AM Jobs 40/40 Total Frames 1428/1428 Total Anno…" at bounding box center [840, 108] width 1315 height 25
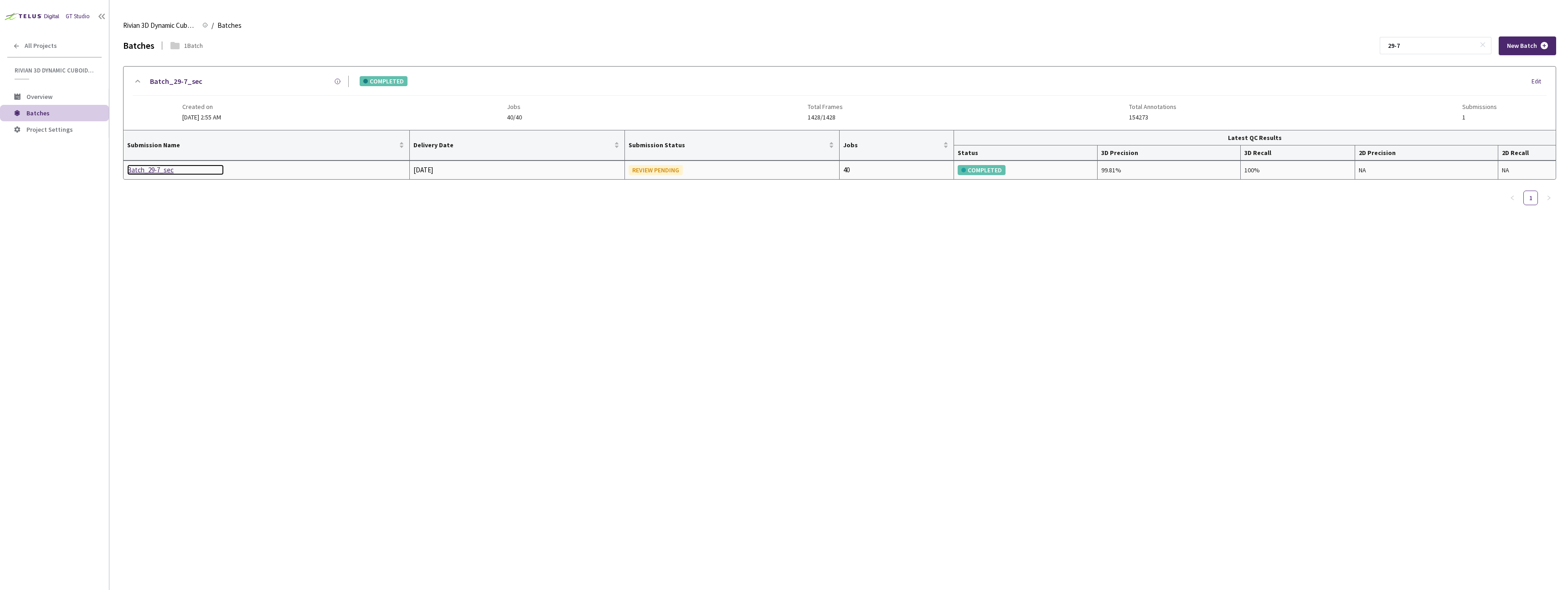
click at [143, 170] on div "Batch_29-7_sec" at bounding box center [175, 170] width 97 height 11
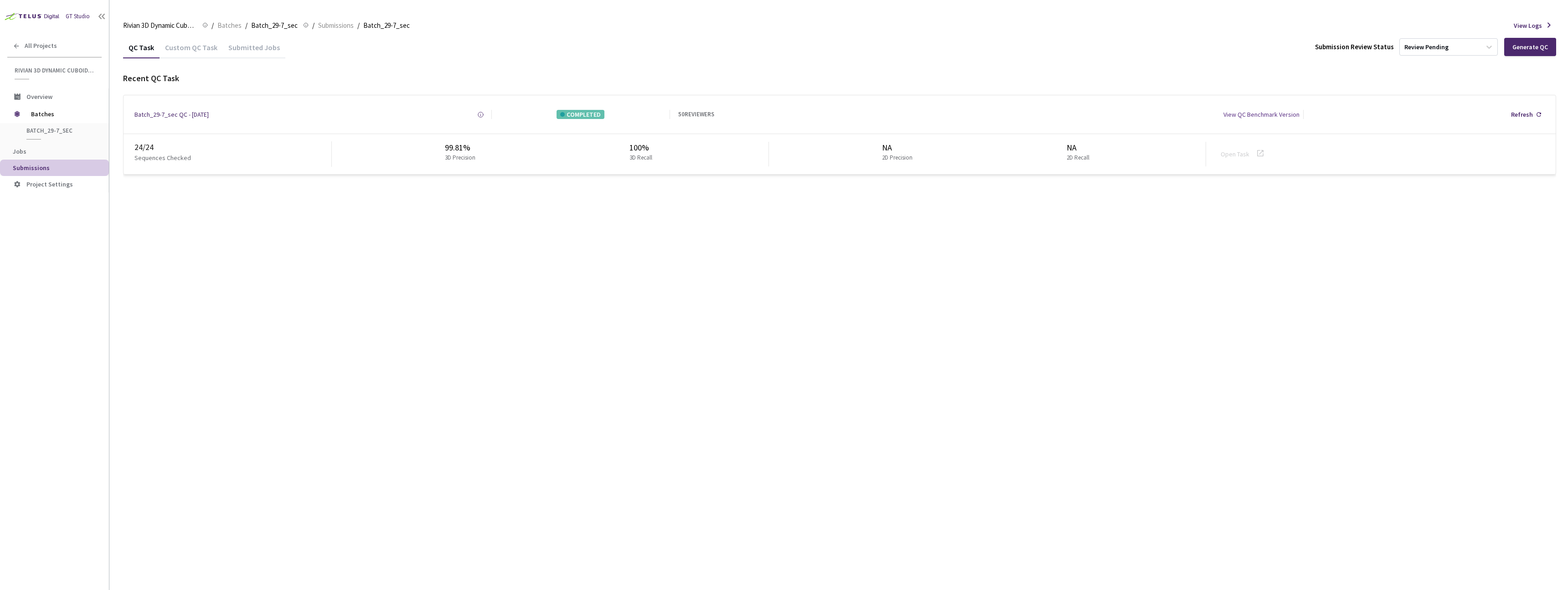
click at [494, 355] on div "QC Task Custom QC Task Submitted Jobs Submission Review Status Review Pending G…" at bounding box center [839, 313] width 1433 height 553
click at [181, 41] on div "Custom QC Task" at bounding box center [191, 46] width 63 height 19
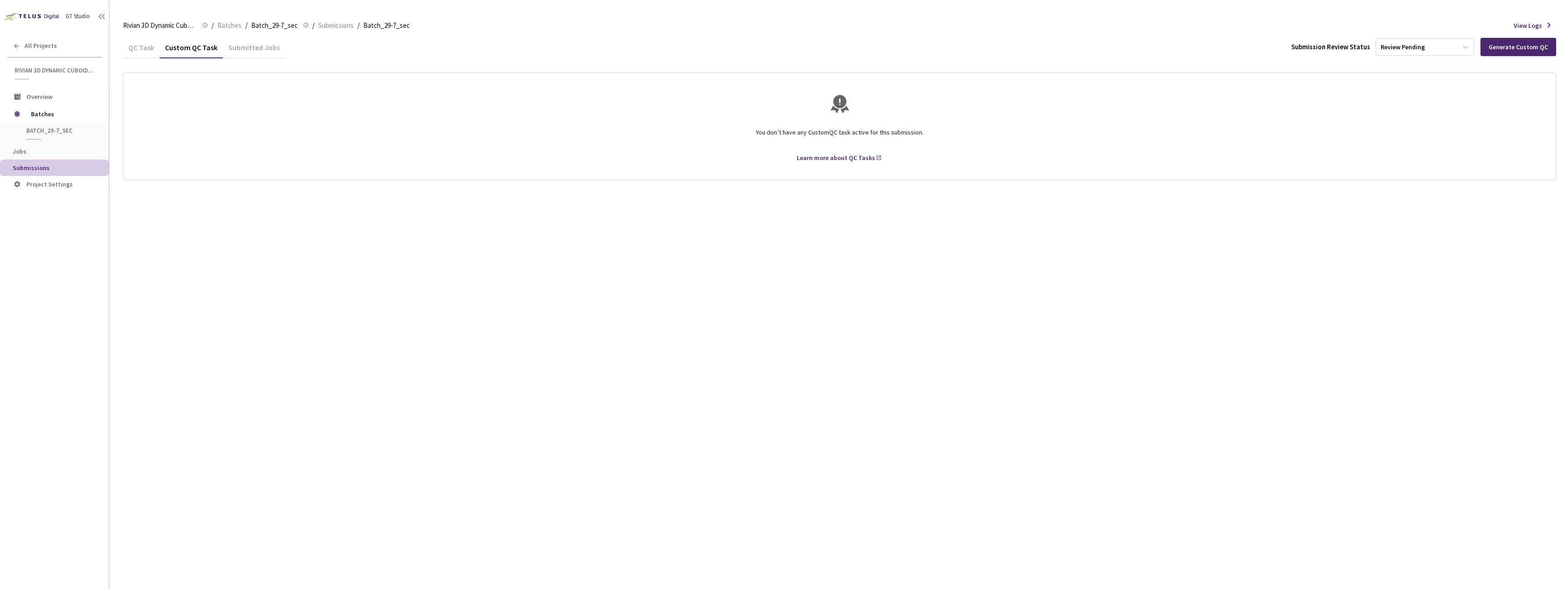
click at [125, 48] on div "QC Task" at bounding box center [141, 50] width 37 height 15
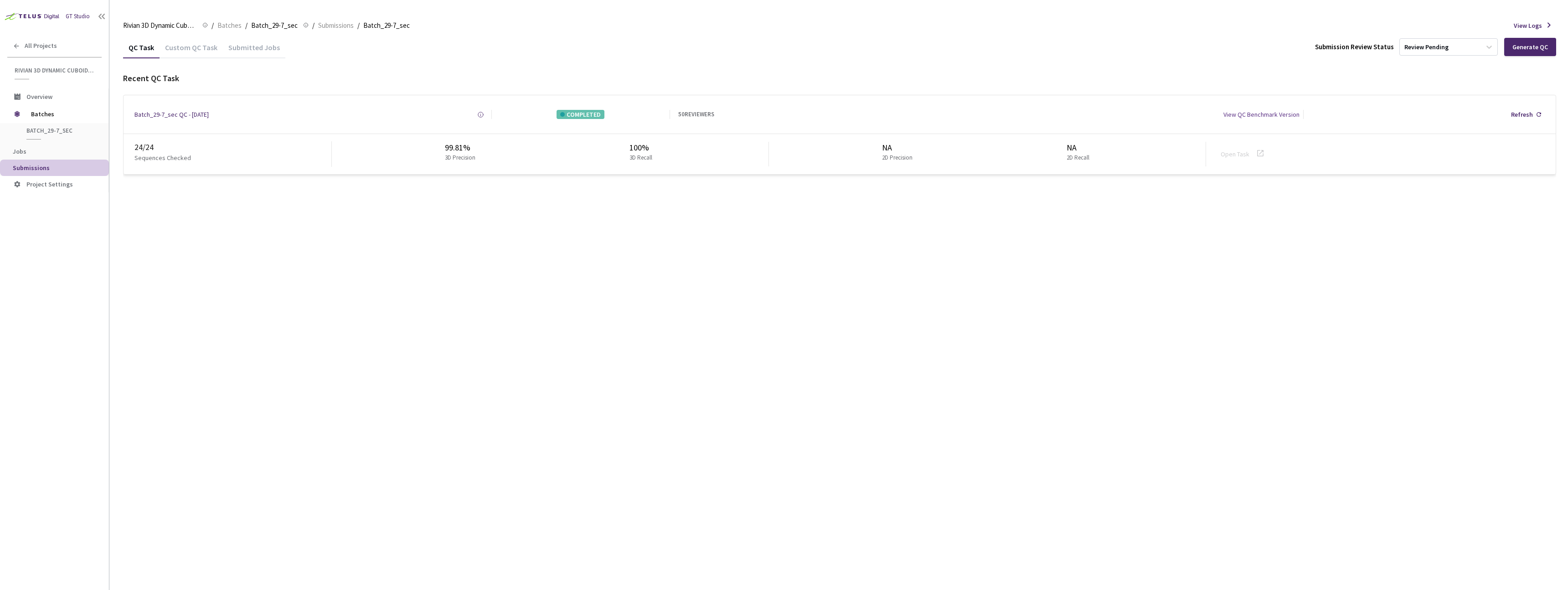
click at [139, 50] on div "QC Task" at bounding box center [141, 50] width 37 height 15
click at [226, 30] on span "Batches" at bounding box center [229, 26] width 24 height 11
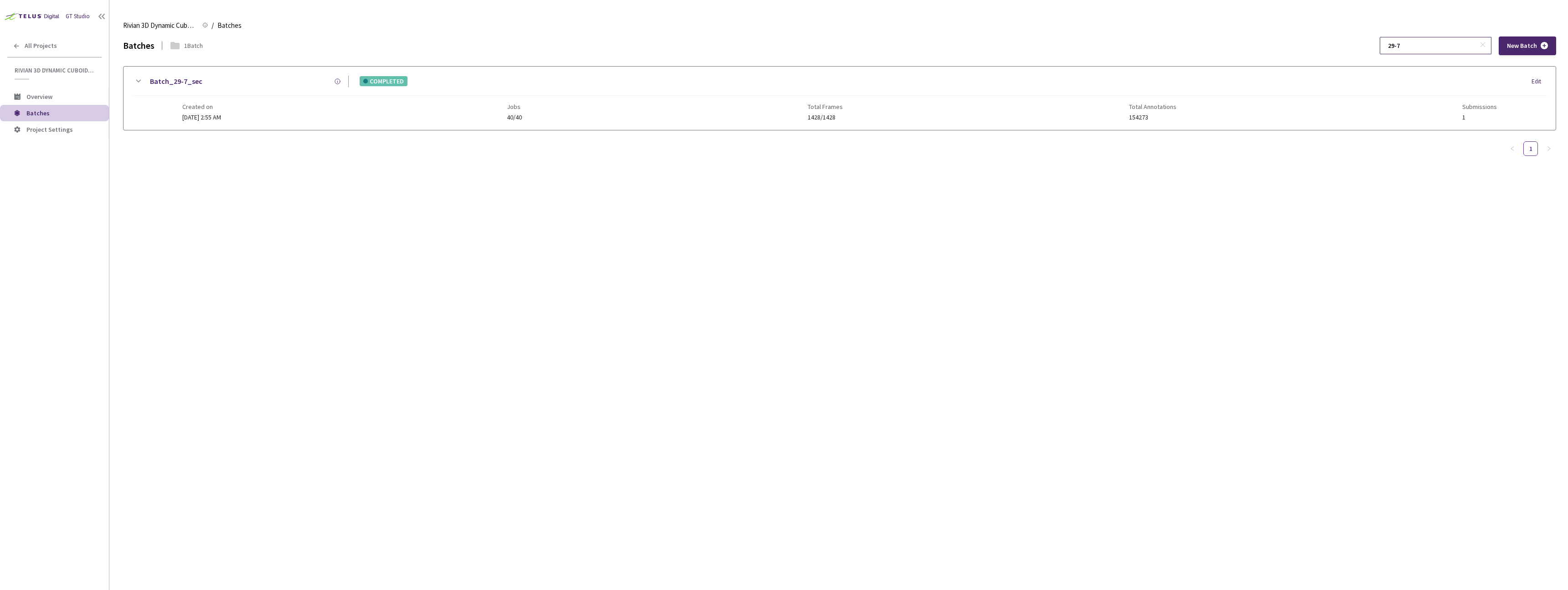
click at [1429, 49] on input "29-7" at bounding box center [1431, 45] width 97 height 16
type input "29-10"
drag, startPoint x: 262, startPoint y: 119, endPoint x: 255, endPoint y: 132, distance: 14.8
click at [262, 121] on div "Batch_29-10_sec COMPLETED Edit Created on 15 Jul, 2025 at 2:59 AM Jobs 60/60 To…" at bounding box center [839, 98] width 1432 height 63
click at [212, 307] on div "Batches 1 Batch 29-10 New Batch Batch_29-10_sec COMPLETED Edit Created on 15 Ju…" at bounding box center [839, 313] width 1433 height 553
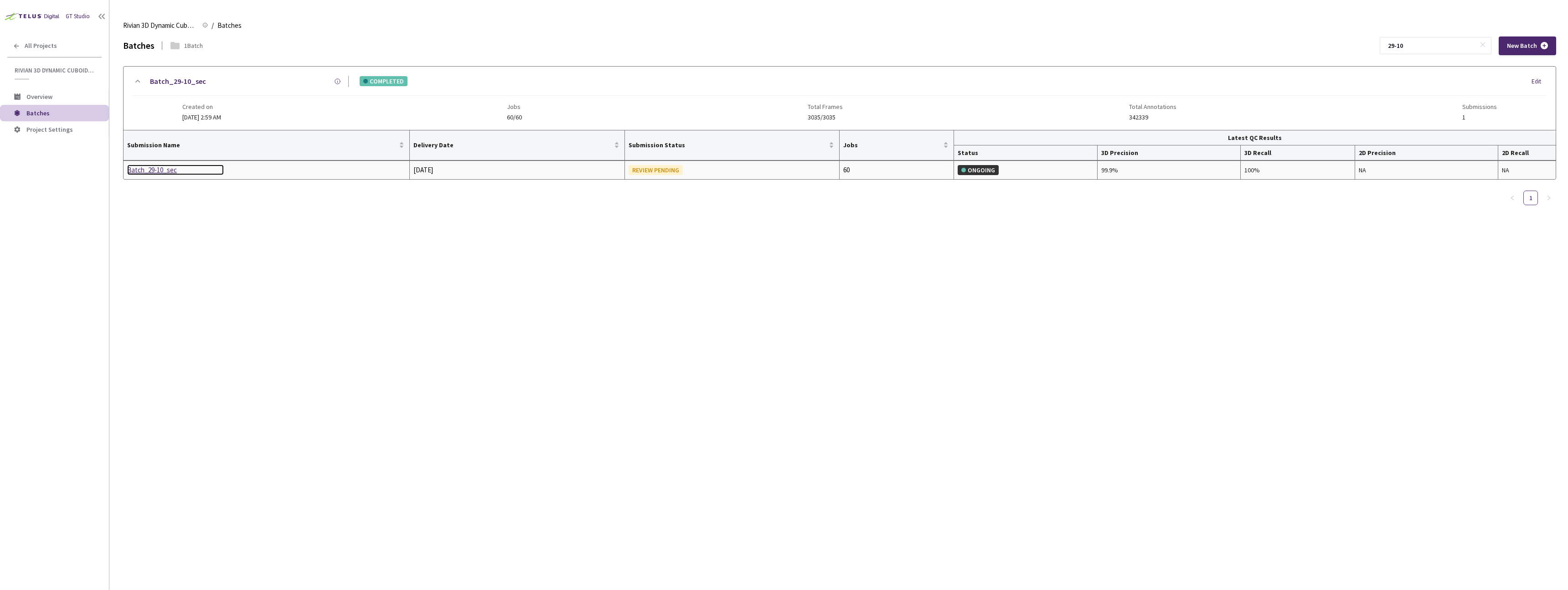
click at [150, 166] on div "Batch_29-10_sec" at bounding box center [175, 170] width 97 height 11
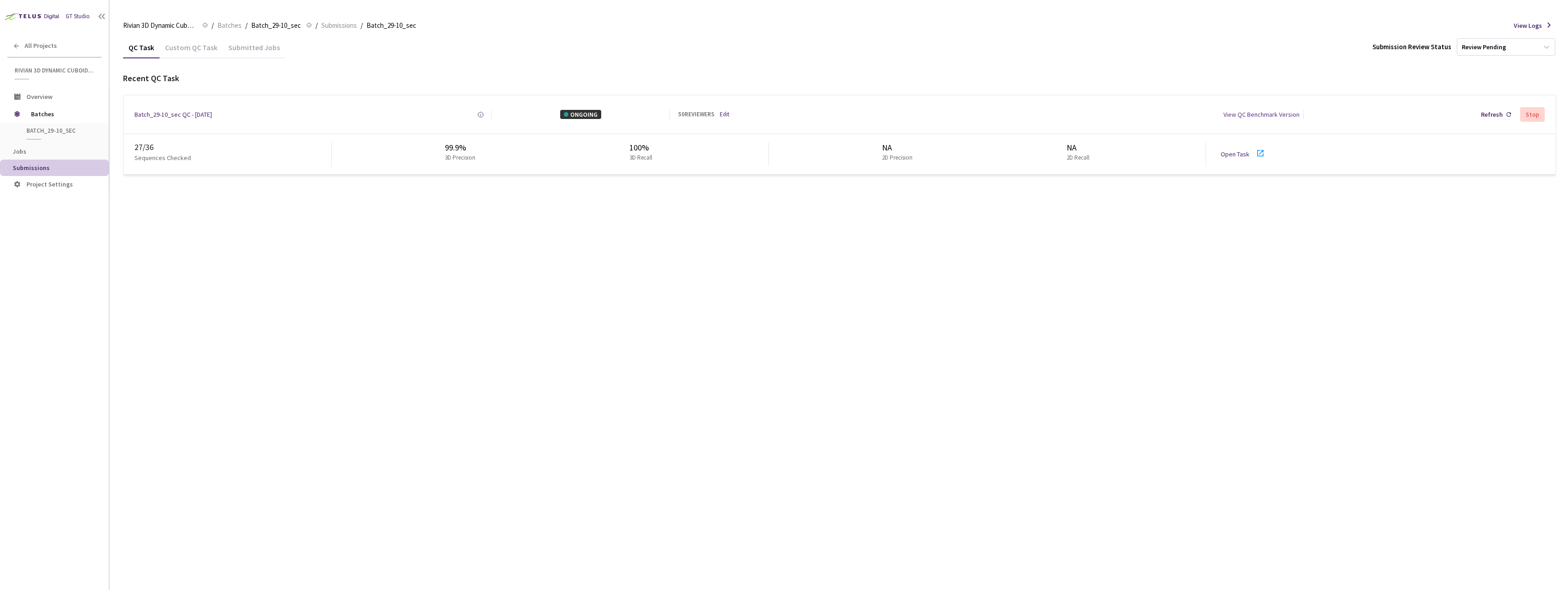
click at [1230, 153] on link "Open Task" at bounding box center [1234, 153] width 29 height 8
drag, startPoint x: 239, startPoint y: 251, endPoint x: 239, endPoint y: 227, distance: 24.0
click at [239, 245] on div "QC Task Custom QC Task Submitted Jobs Submission Review Status Review Pending R…" at bounding box center [839, 313] width 1433 height 553
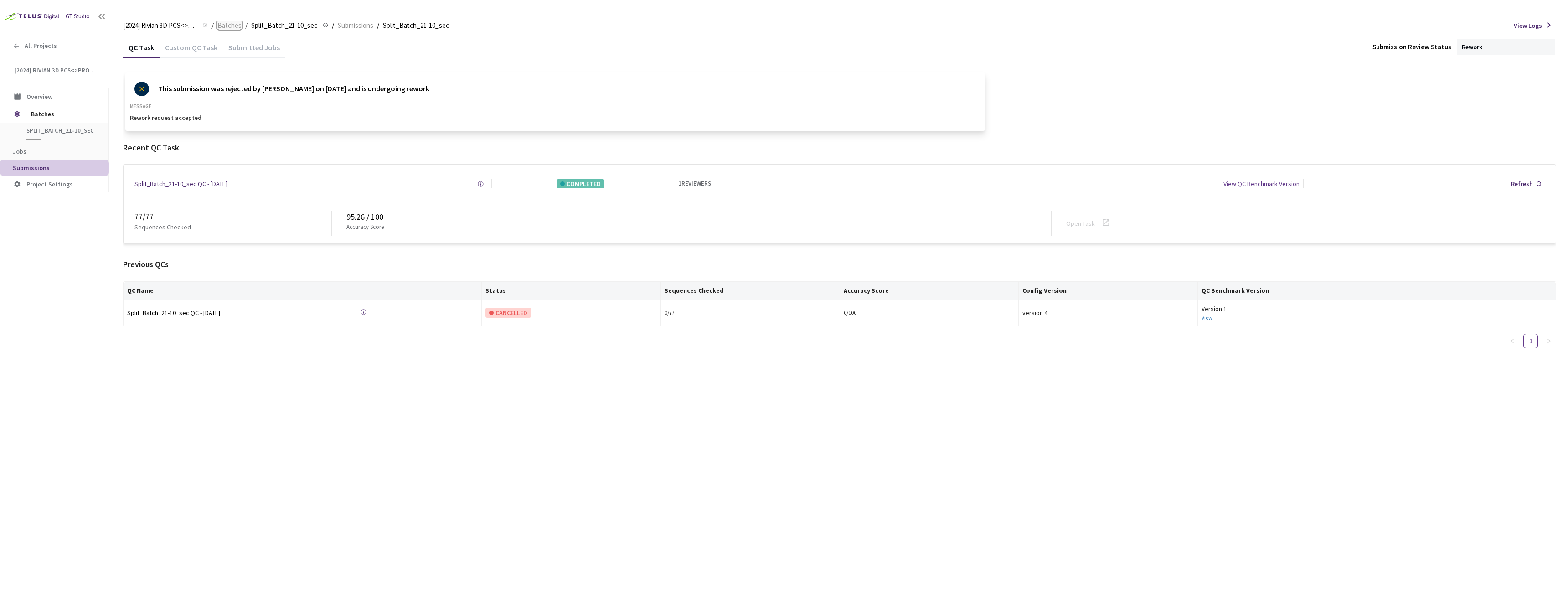
click at [232, 29] on span "Batches" at bounding box center [229, 26] width 24 height 11
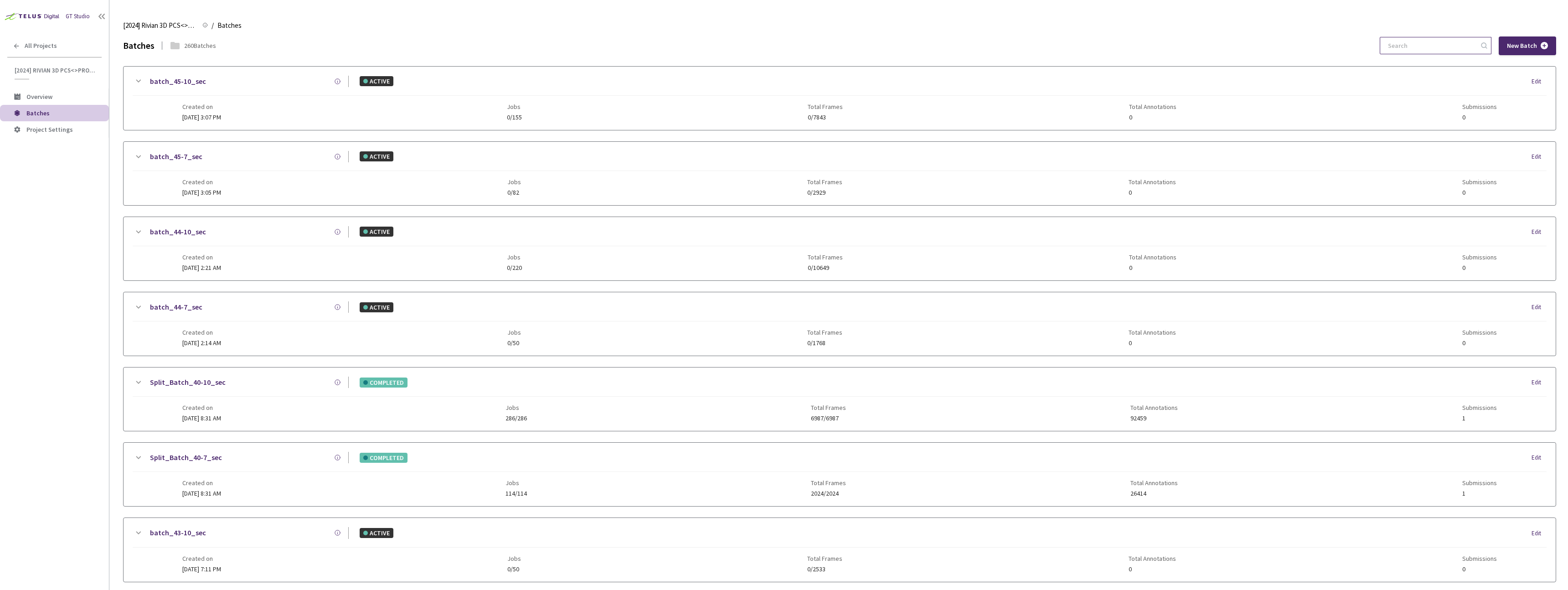
click at [1431, 52] on input at bounding box center [1431, 45] width 97 height 16
type input "5-7"
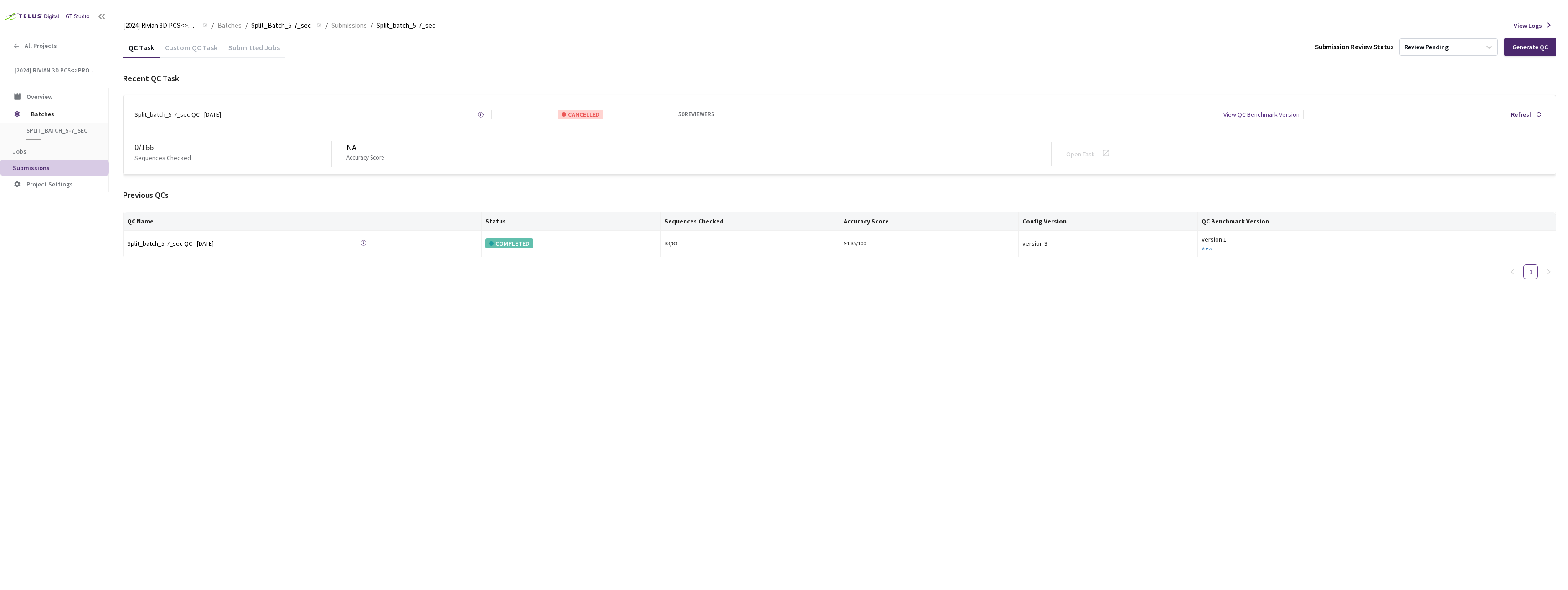
click at [277, 331] on div "QC Task Custom QC Task Submitted Jobs Submission Review Status Review Pending G…" at bounding box center [839, 313] width 1433 height 553
click at [177, 51] on div "Custom QC Task" at bounding box center [191, 50] width 63 height 15
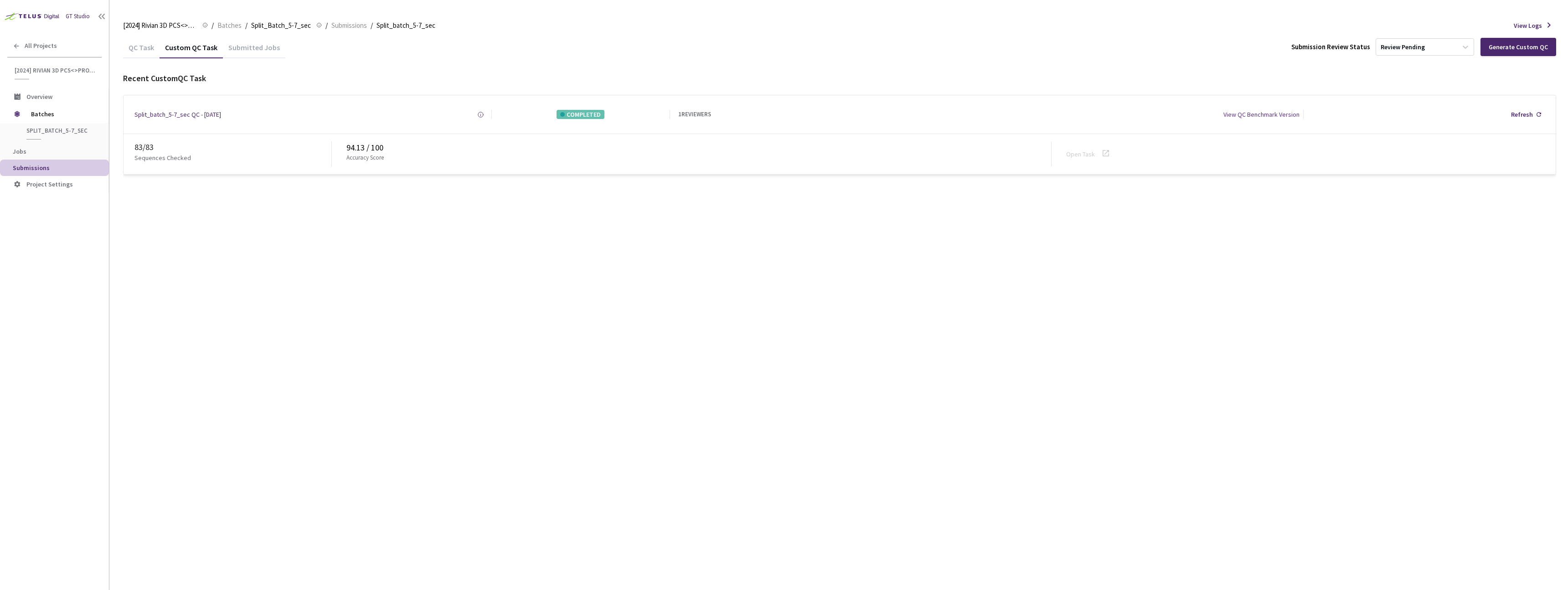
click at [142, 49] on div "QC Task" at bounding box center [141, 50] width 37 height 15
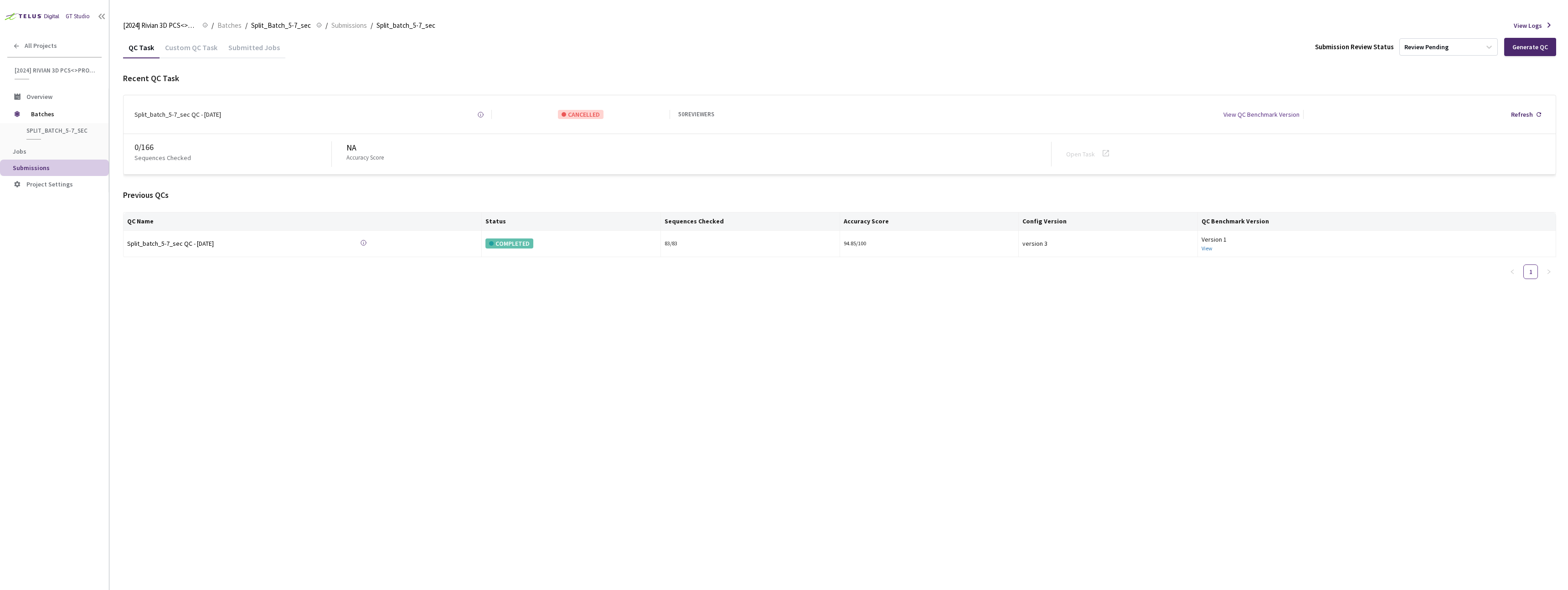
click at [188, 48] on div "Custom QC Task" at bounding box center [191, 50] width 63 height 15
click at [194, 48] on div "Custom QC Task" at bounding box center [191, 50] width 63 height 15
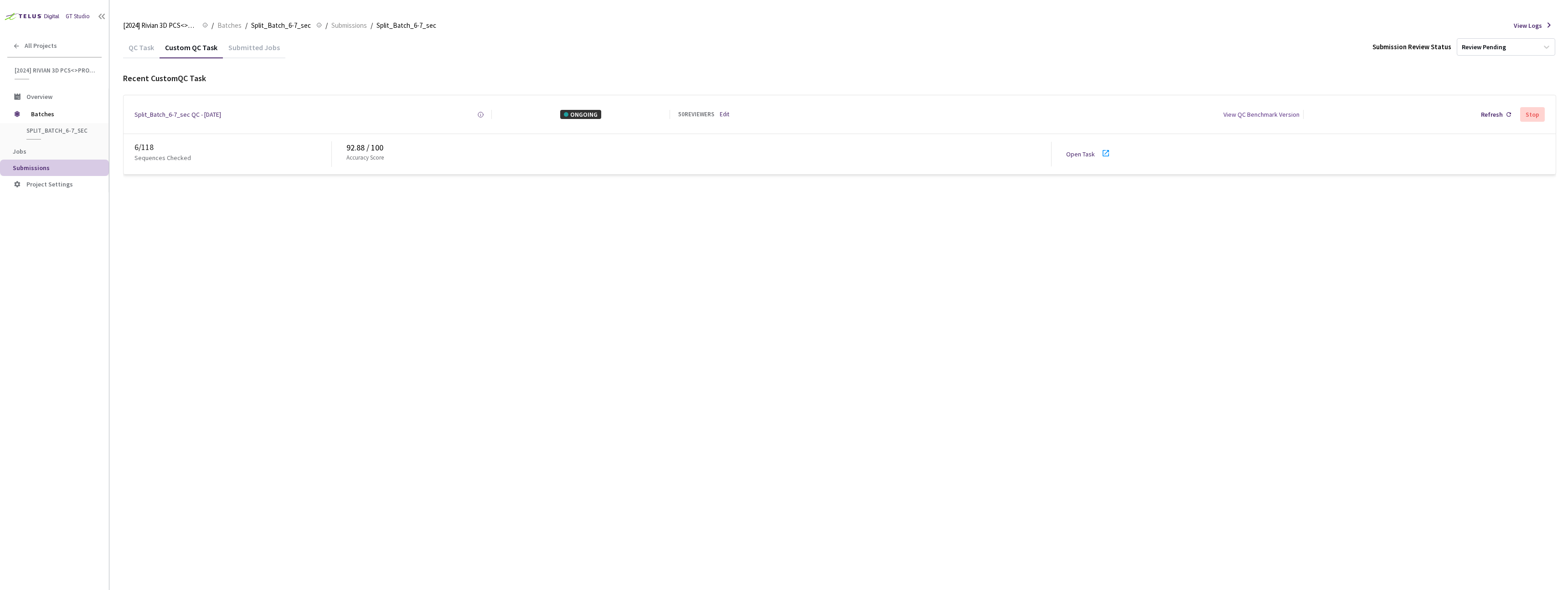
drag, startPoint x: 223, startPoint y: 303, endPoint x: 247, endPoint y: 192, distance: 113.6
click at [223, 303] on div "QC Task Custom QC Task Submitted Jobs Submission Review Status Review Pending R…" at bounding box center [839, 313] width 1433 height 553
click at [1072, 152] on link "Open Task" at bounding box center [1080, 153] width 29 height 8
